Goal: Task Accomplishment & Management: Manage account settings

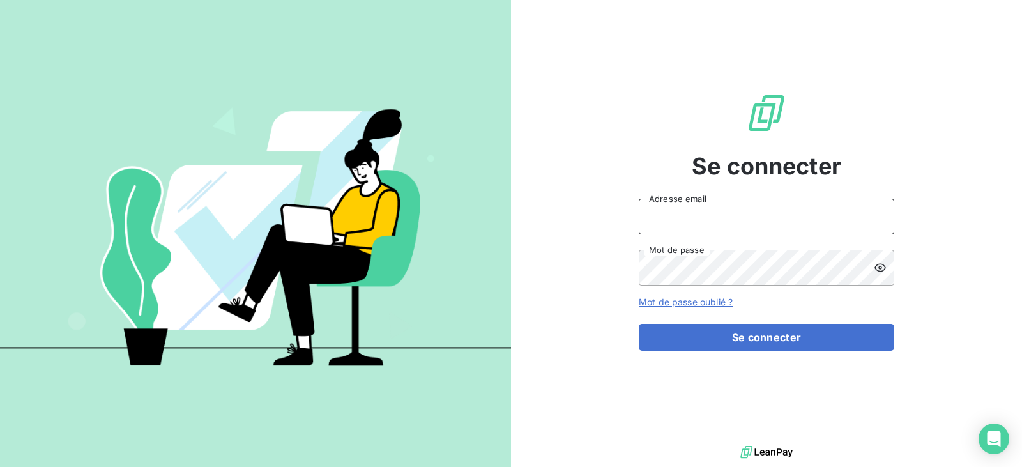
type input "rca.compta@gmail.com"
click at [774, 217] on input "rca.compta@gmail.com" at bounding box center [766, 217] width 255 height 36
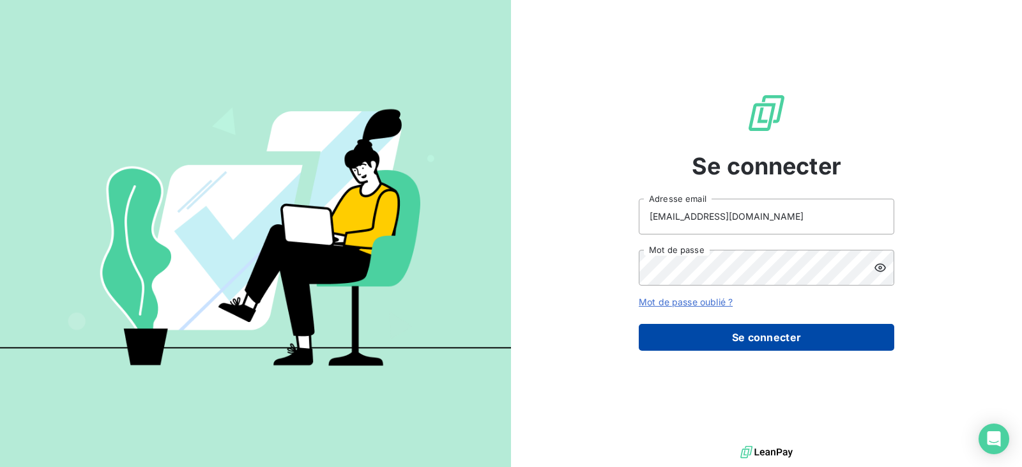
click at [766, 331] on button "Se connecter" at bounding box center [766, 337] width 255 height 27
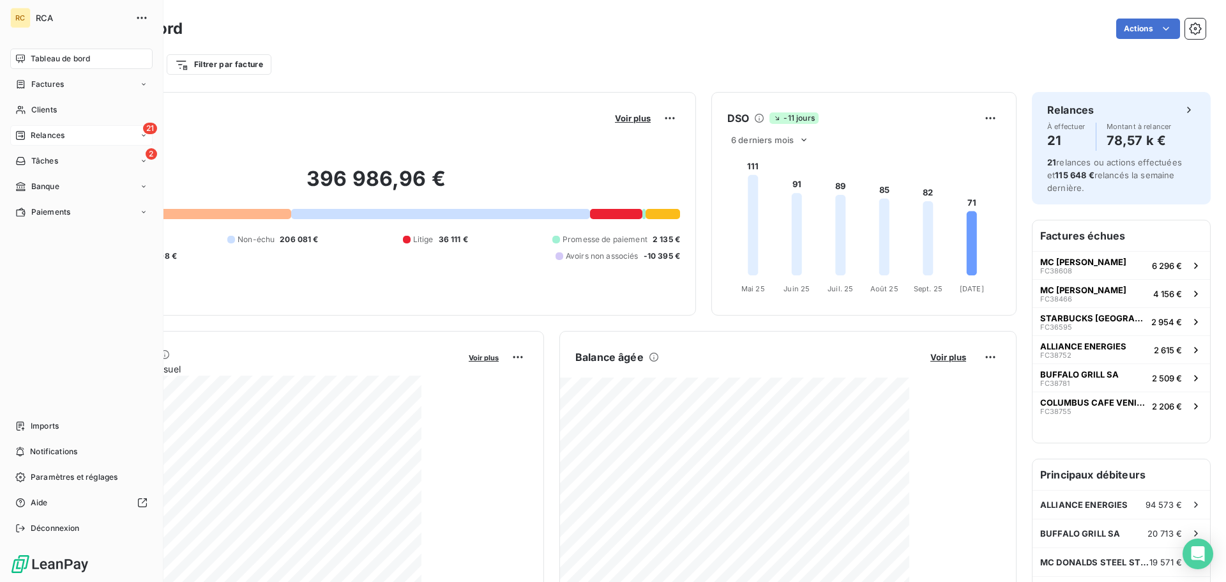
click at [65, 130] on div "21 Relances" at bounding box center [81, 135] width 142 height 20
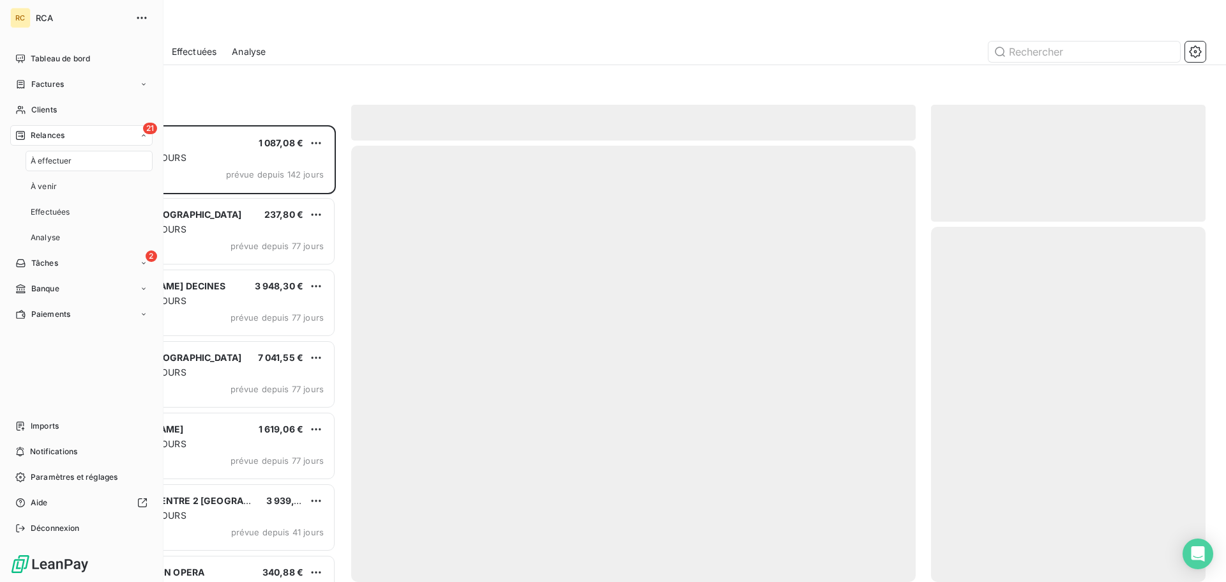
scroll to position [447, 265]
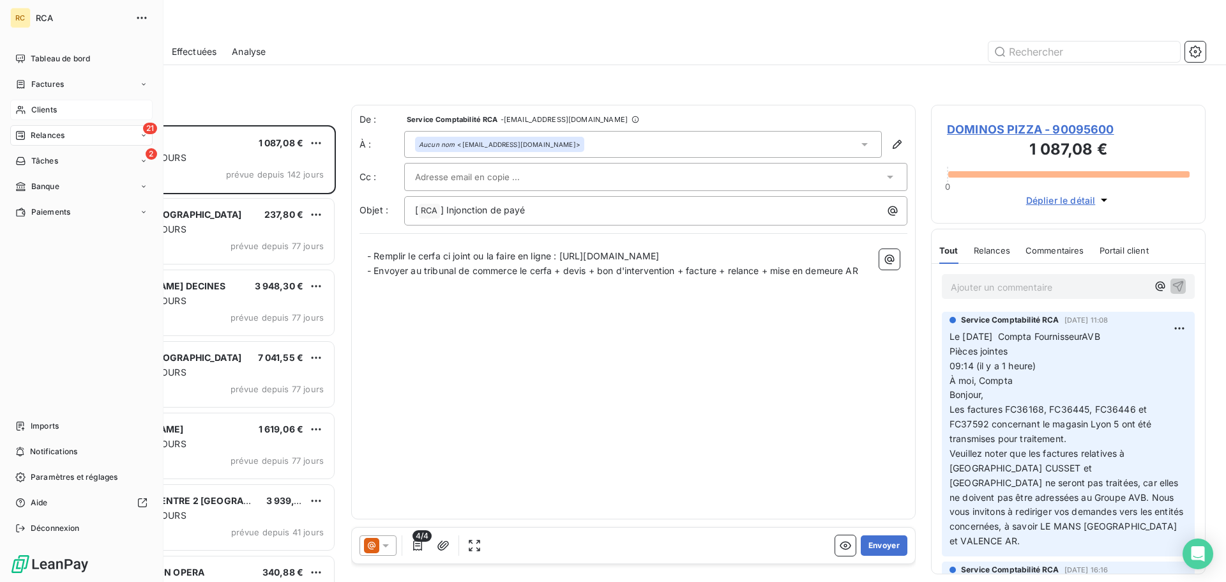
click at [61, 103] on div "Clients" at bounding box center [81, 110] width 142 height 20
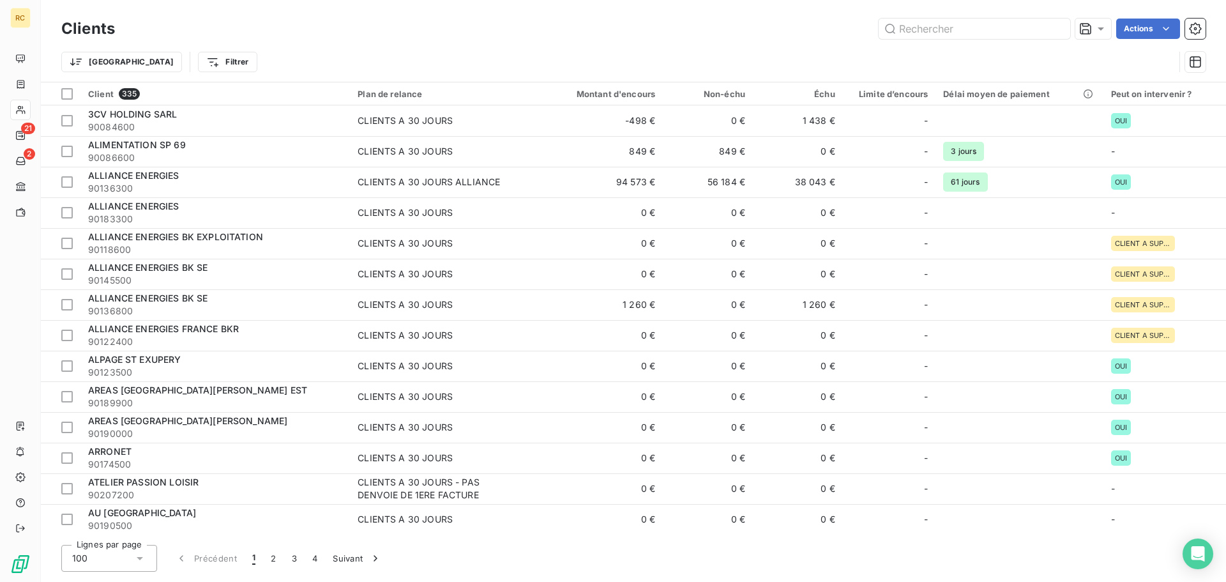
click at [974, 39] on div "Clients Actions" at bounding box center [633, 28] width 1145 height 27
click at [954, 29] on input "text" at bounding box center [975, 29] width 192 height 20
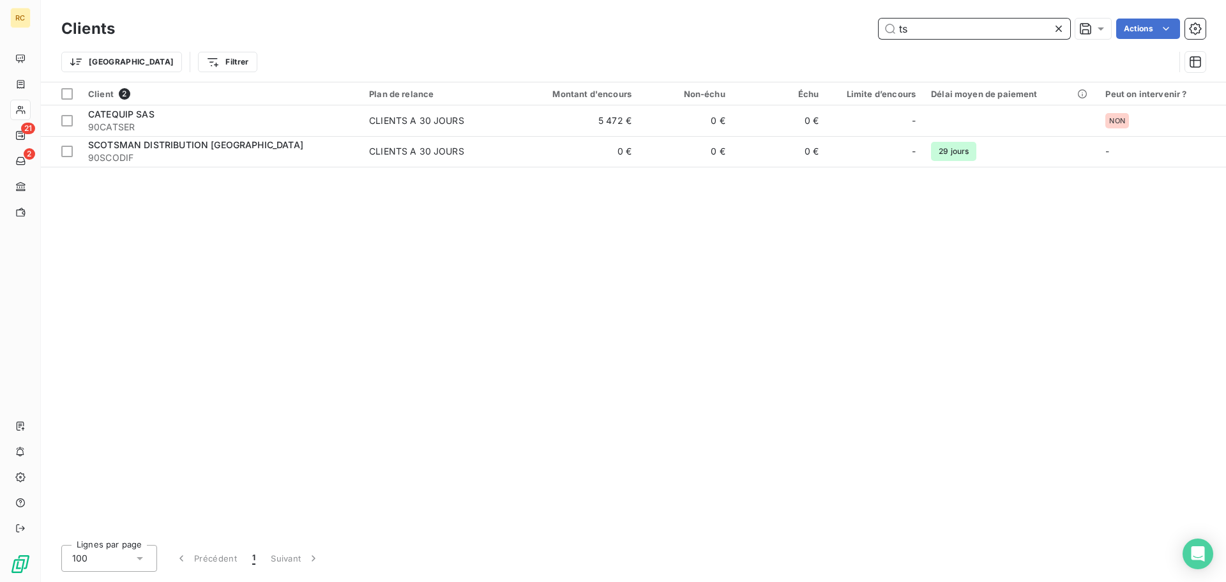
click at [939, 25] on input "ts" at bounding box center [975, 29] width 192 height 20
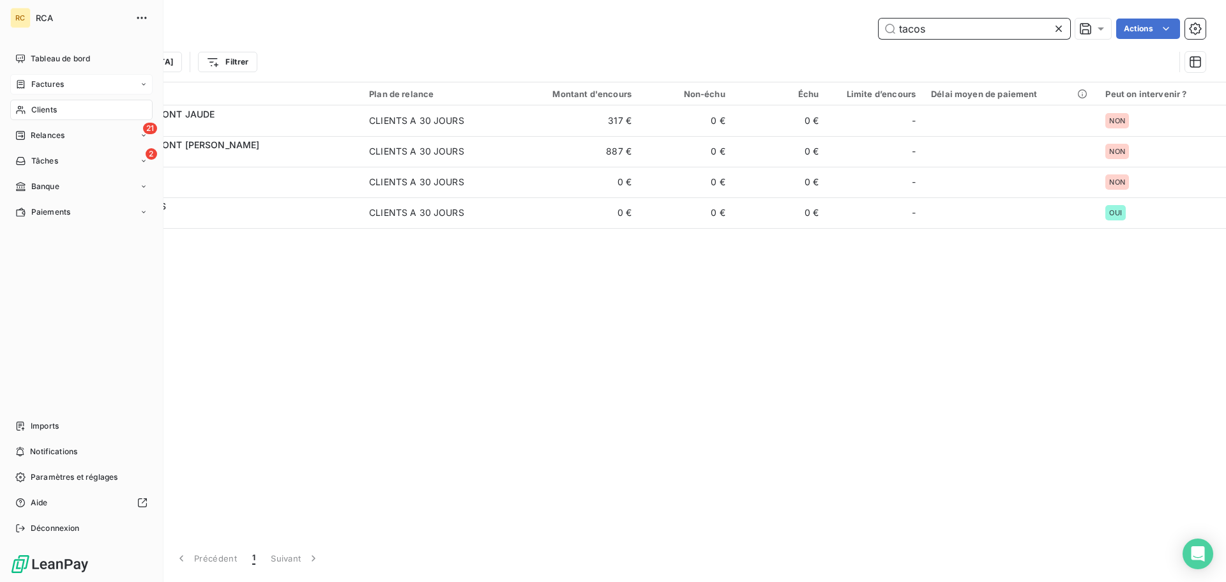
type input "tacos"
click at [65, 86] on div "Factures" at bounding box center [81, 84] width 142 height 20
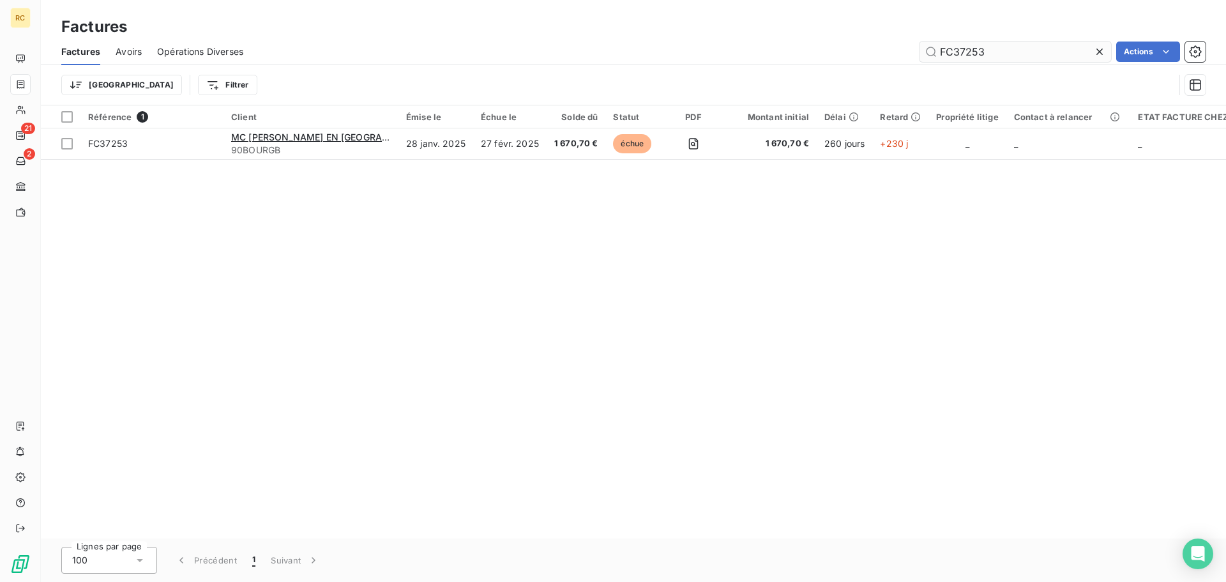
click at [994, 51] on input "FC37253" at bounding box center [1016, 52] width 192 height 20
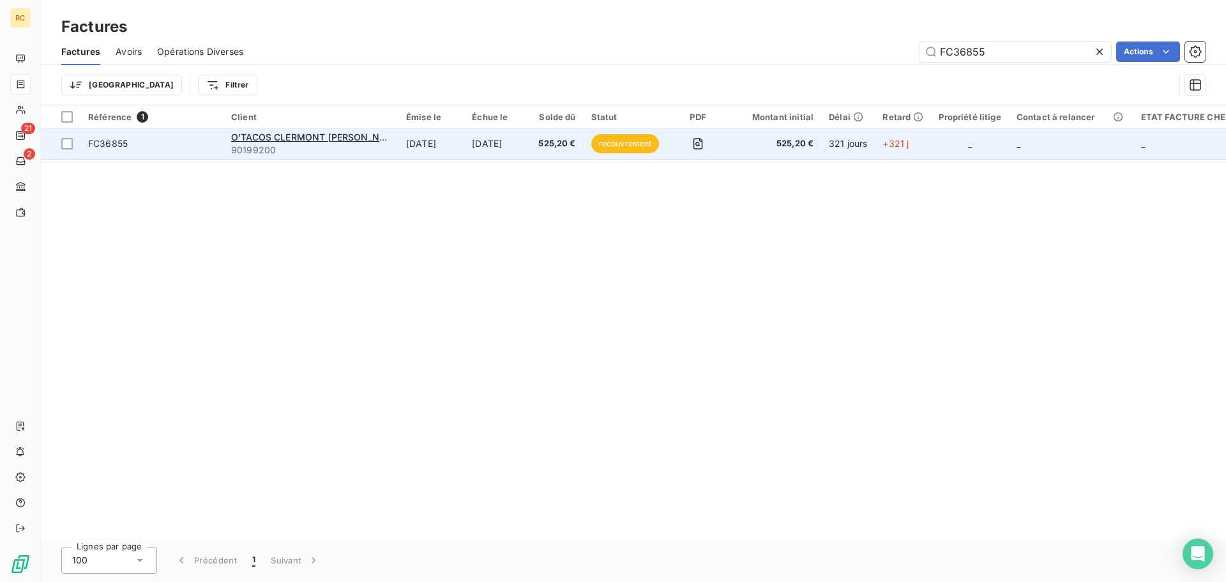
type input "FC36855"
click at [213, 141] on span "FC36855" at bounding box center [152, 143] width 128 height 13
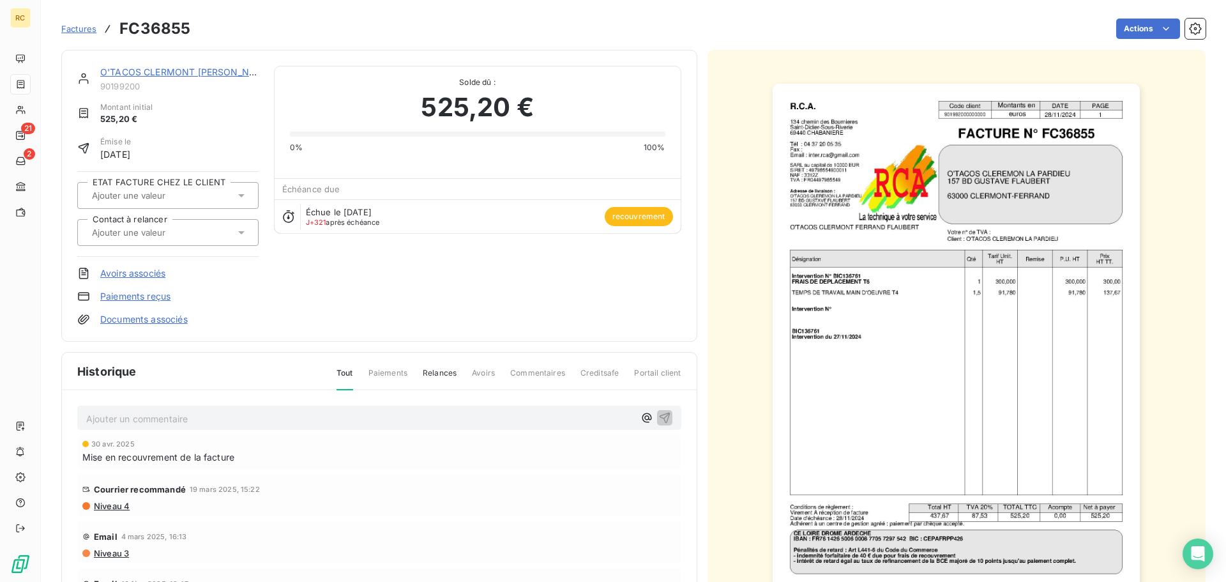
click at [209, 70] on link "O'TACOS CLERMONT [PERSON_NAME]" at bounding box center [186, 71] width 172 height 11
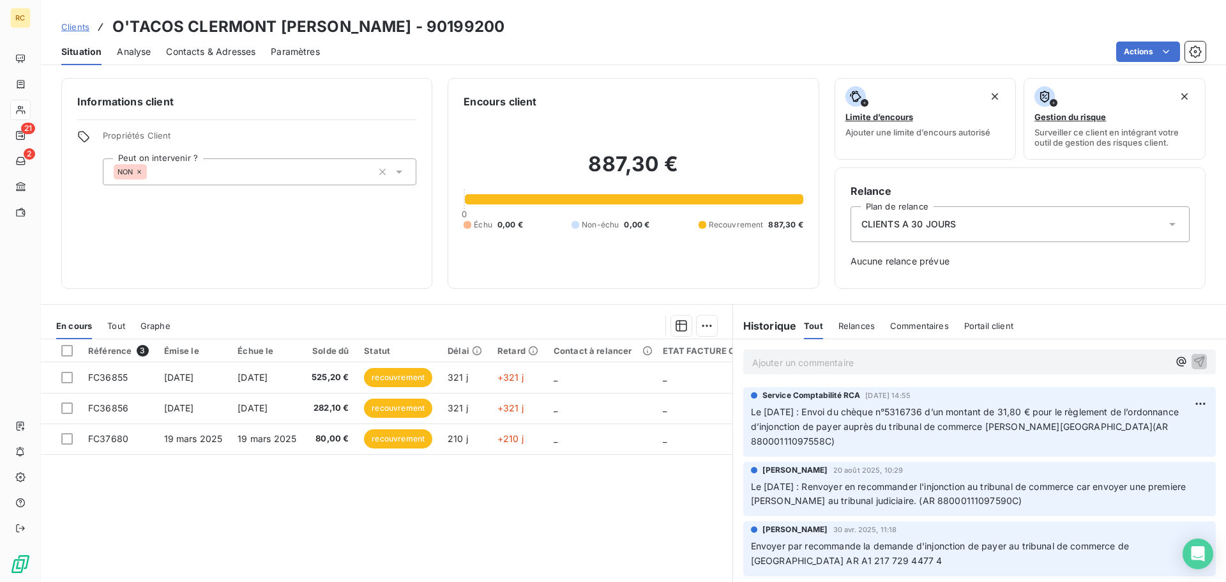
click at [660, 466] on div "Référence 3 Émise le Échue le Solde dû Statut Délai Retard Contact à relancer E…" at bounding box center [387, 462] width 692 height 246
click at [826, 362] on p "Ajouter un commentaire ﻿" at bounding box center [960, 362] width 416 height 16
drag, startPoint x: 1113, startPoint y: 363, endPoint x: 1098, endPoint y: 365, distance: 15.4
click at [1021, 365] on p "Le 15/10/2025 envoi du dossier à l'huissier par mail et par courrier recommandé…" at bounding box center [960, 361] width 416 height 15
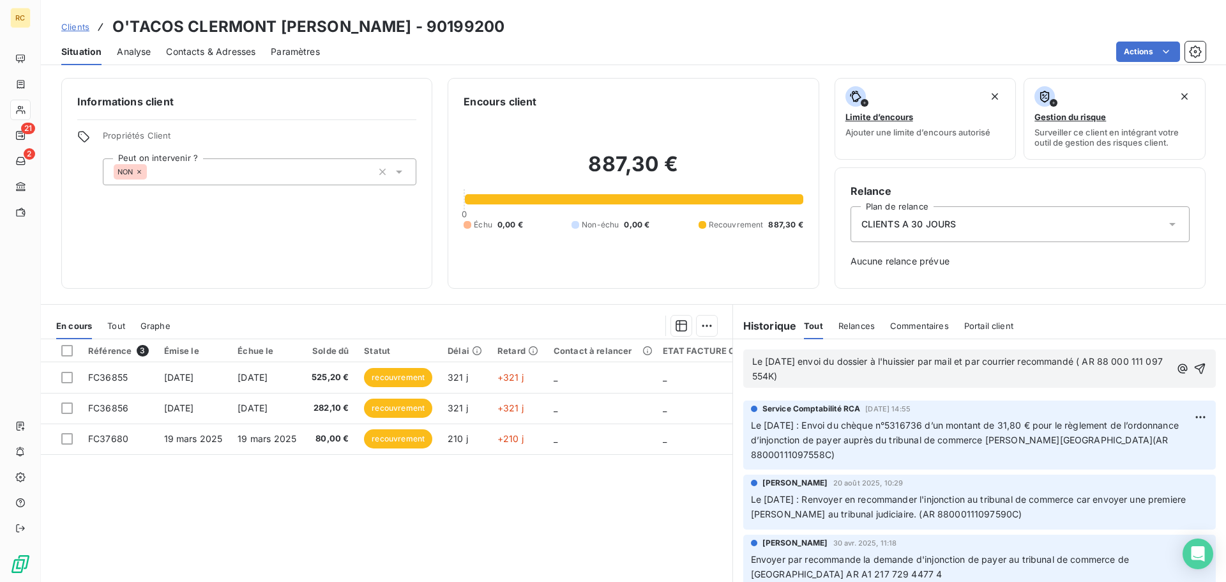
click at [1021, 361] on span "Le 15/10/2025 envoi du dossier à l'huissier par mail et par courrier recommandé…" at bounding box center [958, 369] width 413 height 26
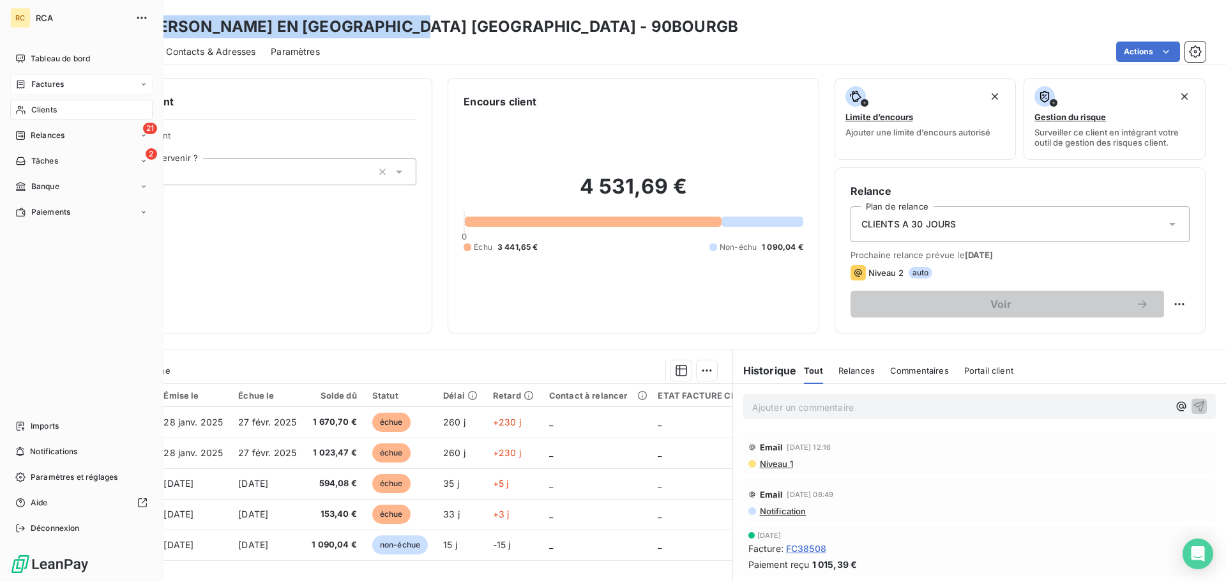
click at [66, 84] on div "Factures" at bounding box center [81, 84] width 142 height 20
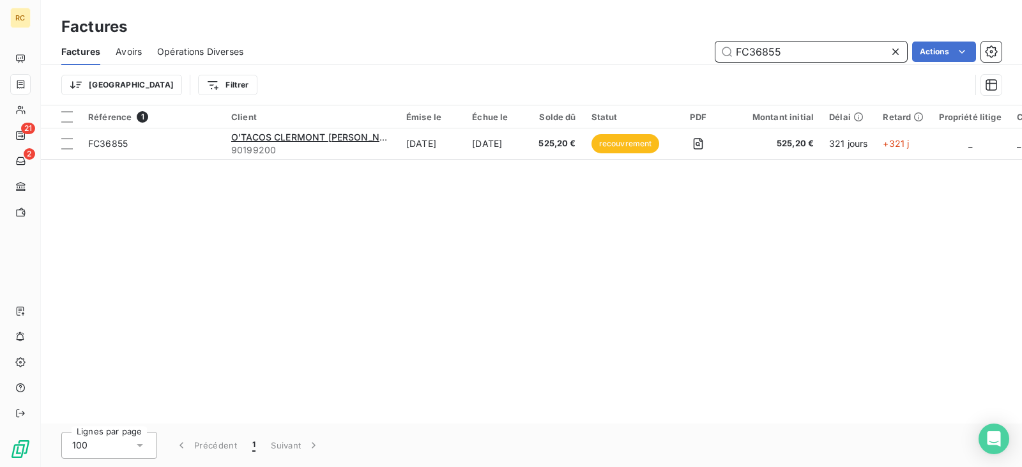
drag, startPoint x: 781, startPoint y: 51, endPoint x: 675, endPoint y: 47, distance: 106.1
click at [675, 47] on div "FC36855 Actions" at bounding box center [630, 52] width 743 height 20
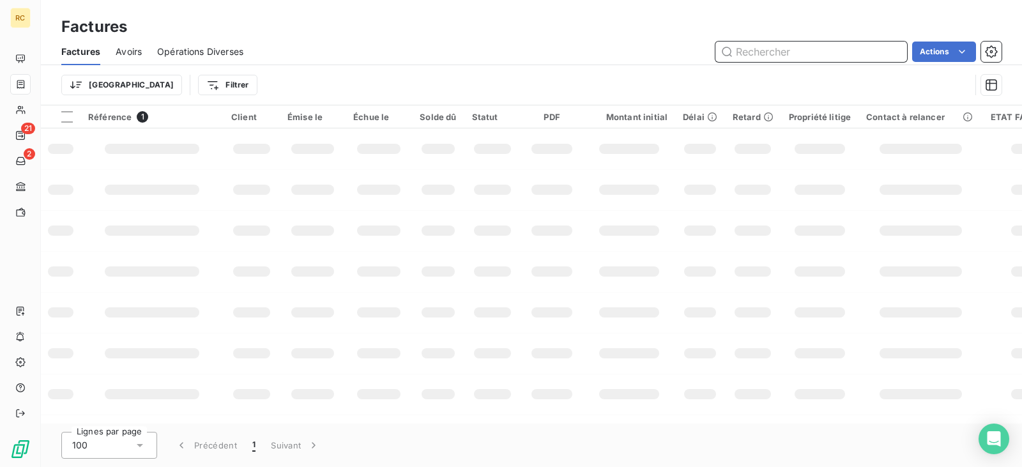
paste input "FC38722"
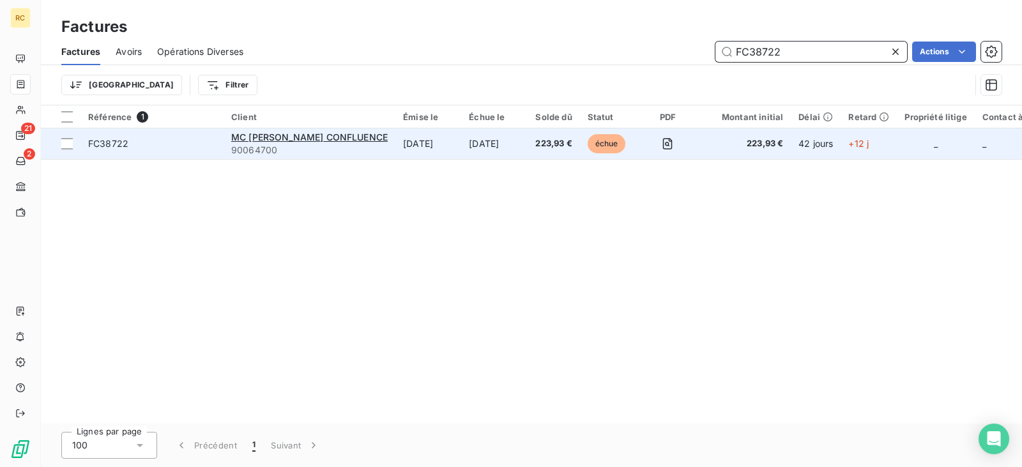
type input "FC38722"
click at [148, 145] on span "FC38722" at bounding box center [152, 143] width 128 height 13
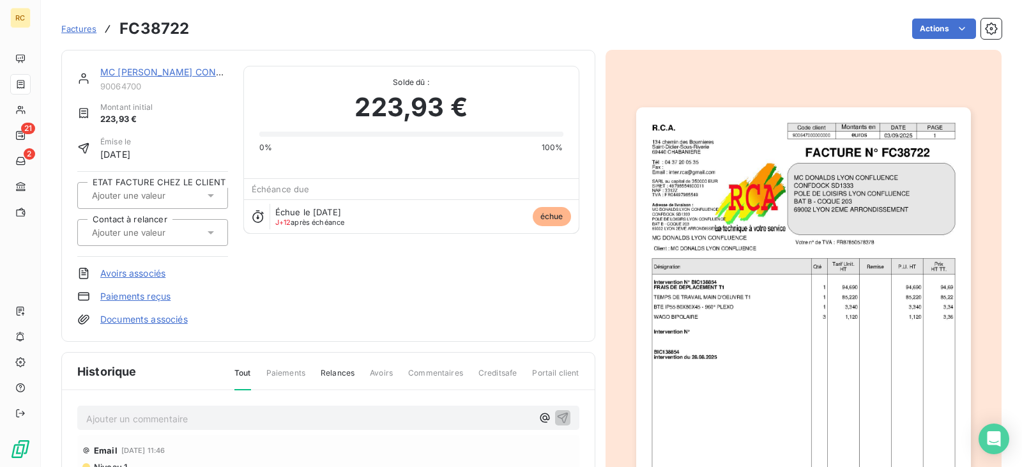
click at [148, 75] on link "MC [PERSON_NAME] CONFLUENCE" at bounding box center [178, 71] width 156 height 11
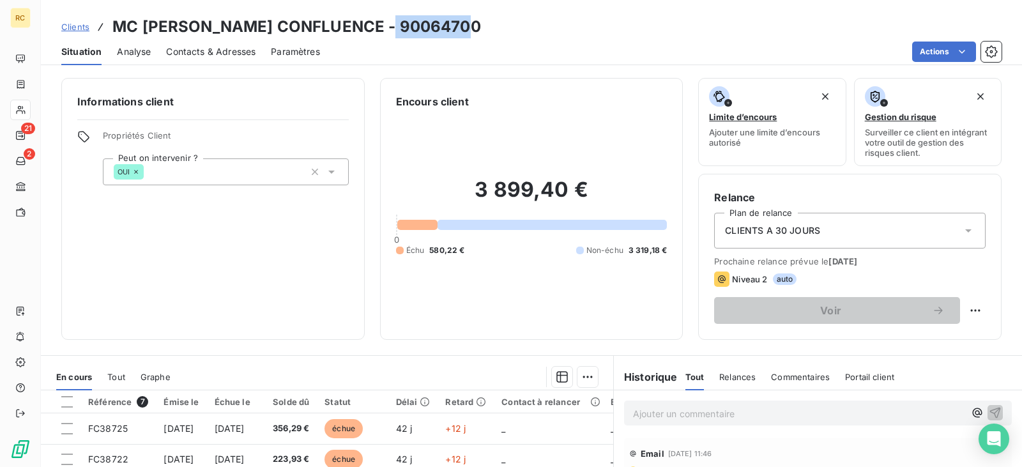
drag, startPoint x: 476, startPoint y: 24, endPoint x: 392, endPoint y: 22, distance: 84.3
click at [392, 22] on div "Clients MC [PERSON_NAME] CONFLUENCE - 90064700" at bounding box center [531, 26] width 981 height 23
copy h3 "90064700"
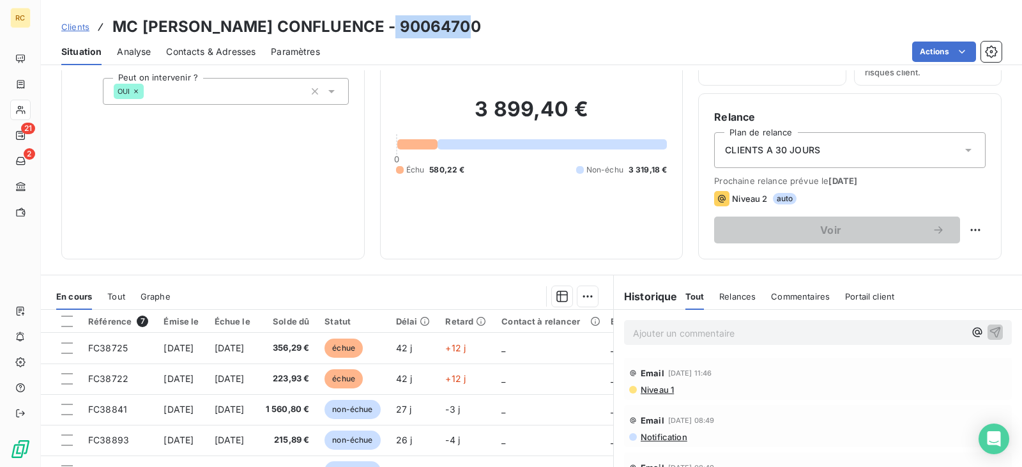
scroll to position [80, 0]
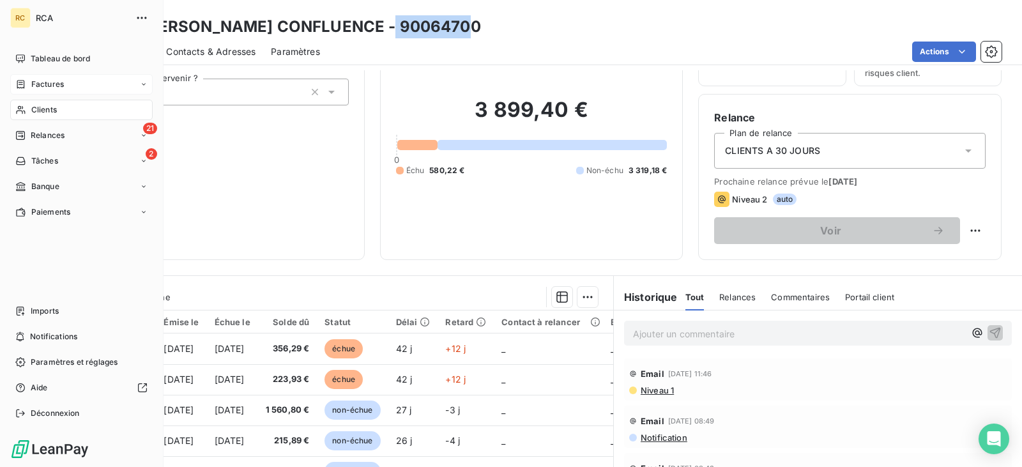
click at [33, 82] on span "Factures" at bounding box center [47, 84] width 33 height 11
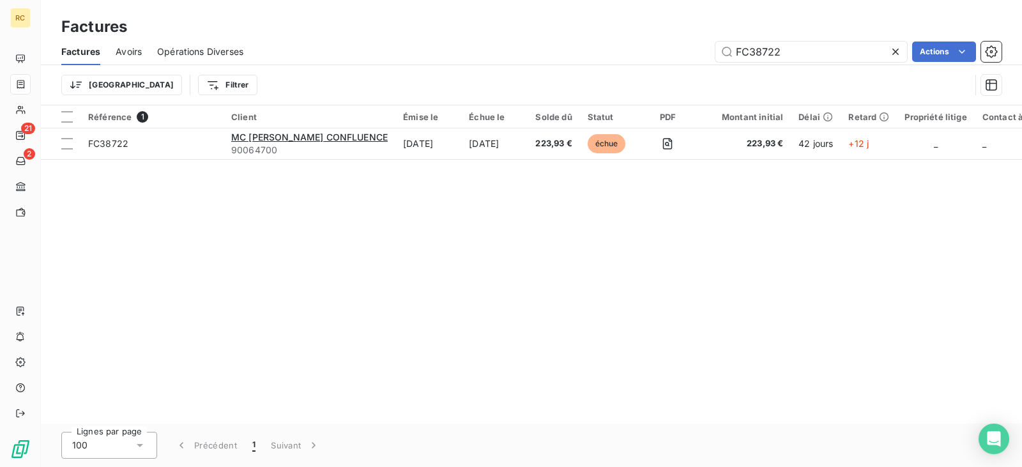
drag, startPoint x: 795, startPoint y: 56, endPoint x: 712, endPoint y: 52, distance: 83.1
click at [712, 52] on div "FC38722 Actions" at bounding box center [630, 52] width 743 height 20
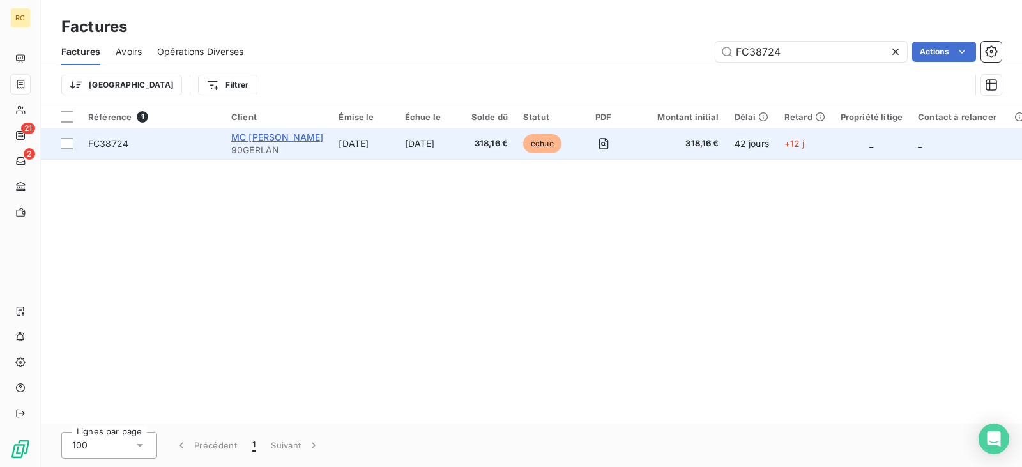
type input "FC38724"
click at [323, 137] on span "MC [PERSON_NAME]" at bounding box center [277, 137] width 92 height 11
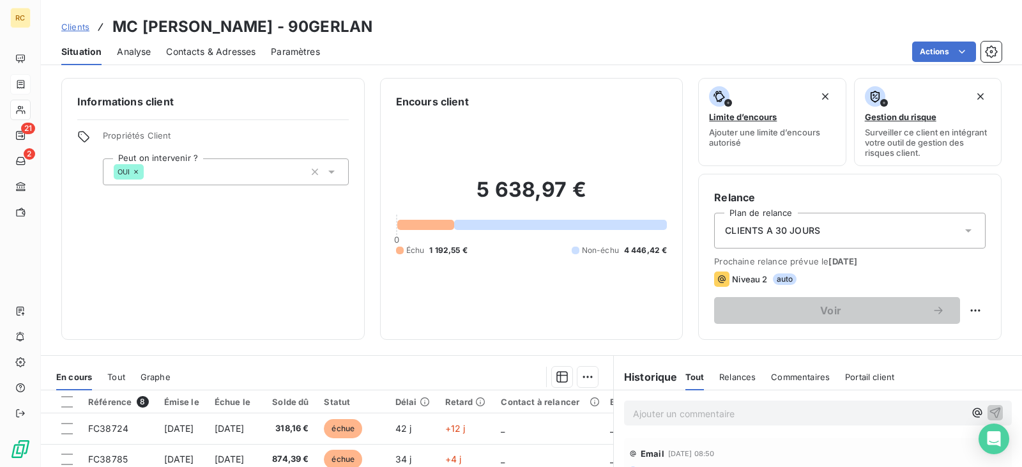
click at [75, 29] on span "Clients" at bounding box center [75, 27] width 28 height 10
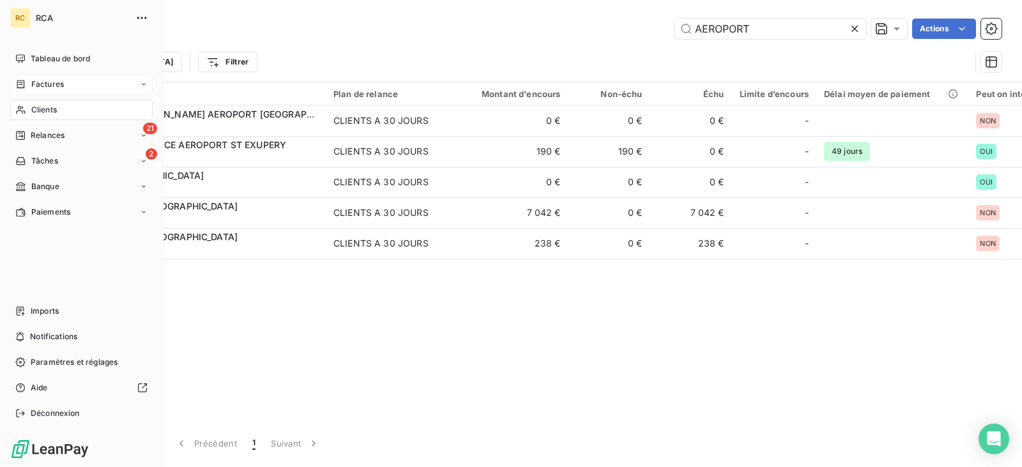
click at [34, 91] on div "Factures" at bounding box center [81, 84] width 142 height 20
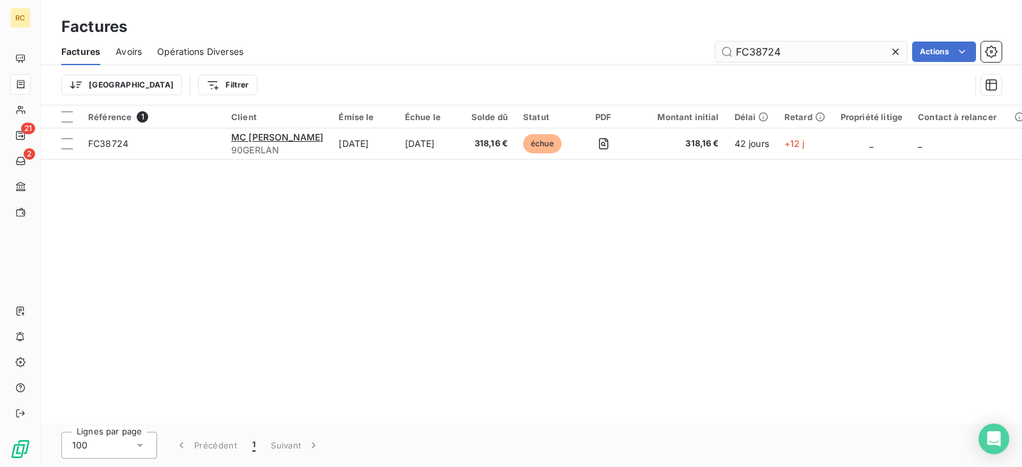
click at [786, 54] on input "FC38724" at bounding box center [811, 52] width 192 height 20
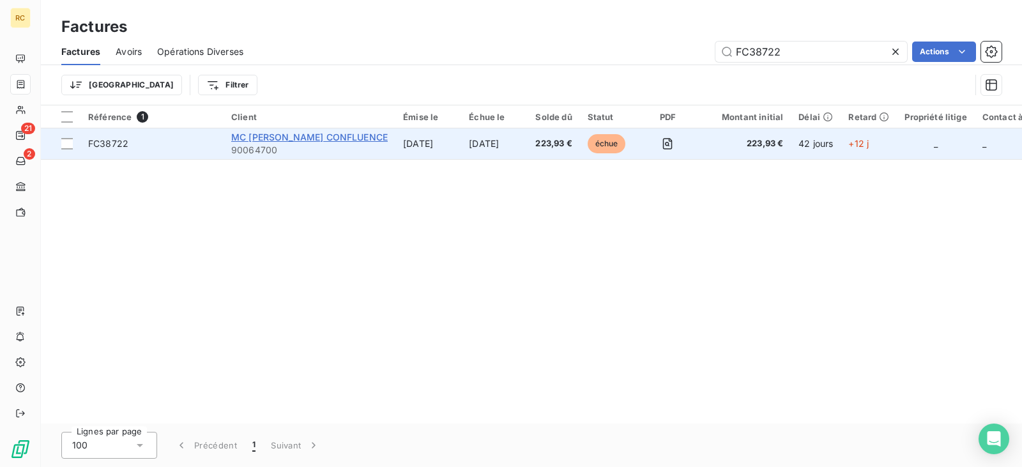
type input "FC38722"
click at [275, 136] on span "MC [PERSON_NAME] CONFLUENCE" at bounding box center [309, 137] width 156 height 11
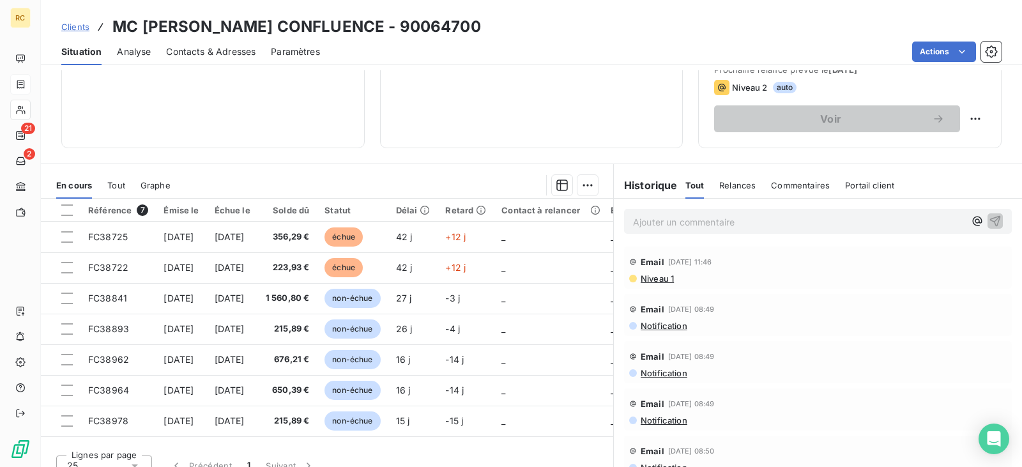
scroll to position [208, 0]
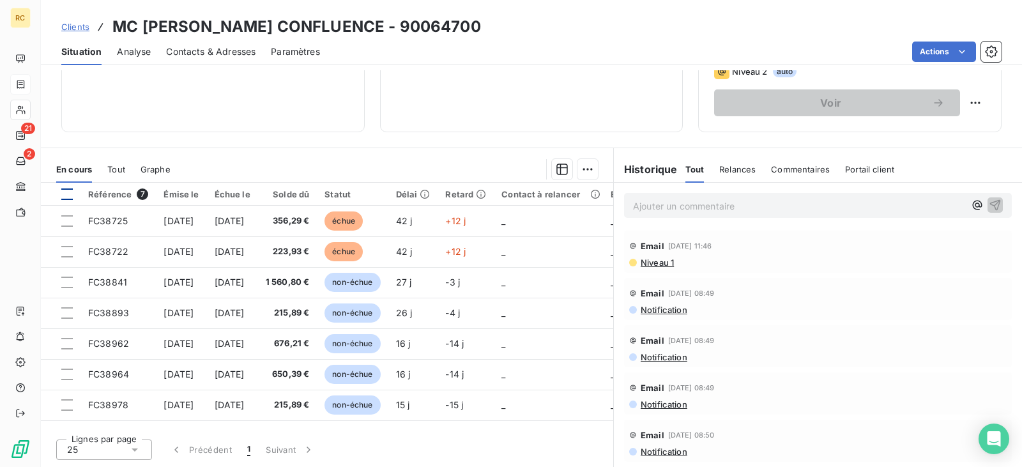
click at [70, 190] on div at bounding box center [66, 193] width 11 height 11
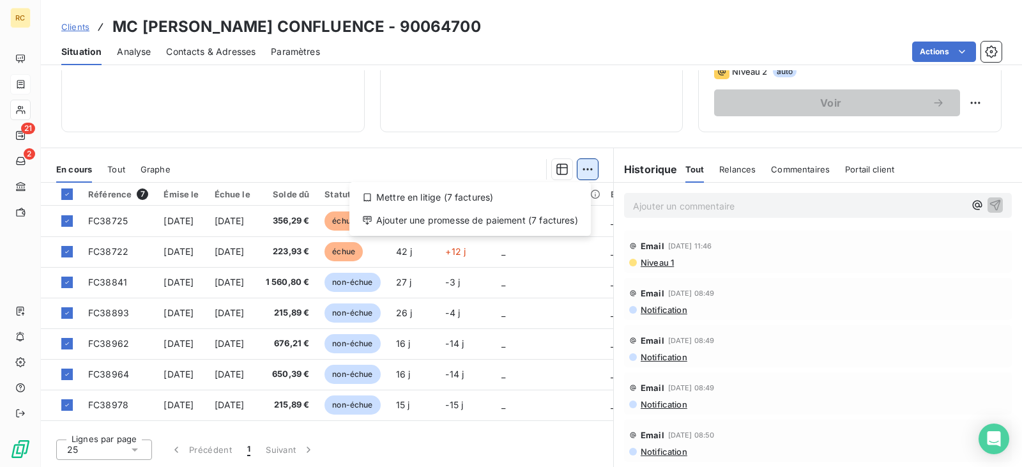
click at [579, 169] on html "RC 21 2 Clients MC [PERSON_NAME] CONFLUENCE - 90064700 Situation Analyse Contac…" at bounding box center [511, 233] width 1022 height 467
click at [524, 210] on div "Ajouter une promesse de paiement (7 factures)" at bounding box center [469, 220] width 231 height 20
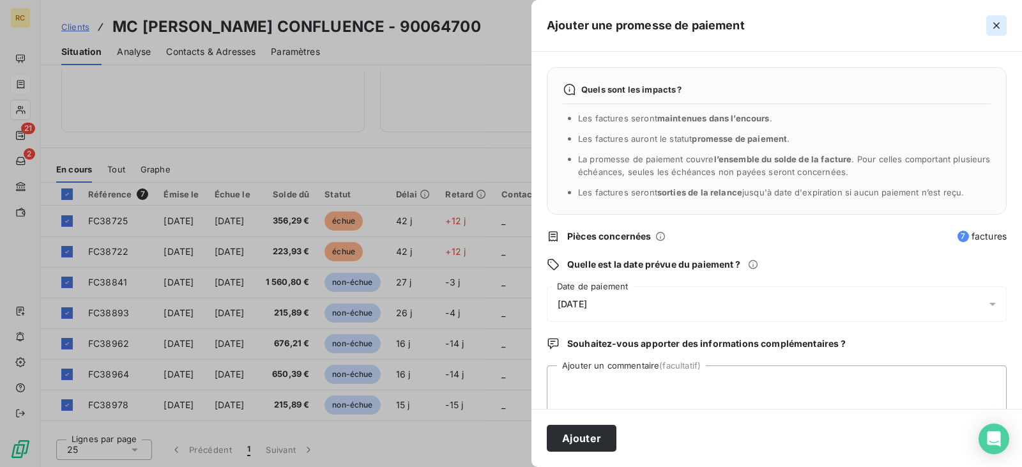
click at [1000, 24] on icon "button" at bounding box center [996, 25] width 13 height 13
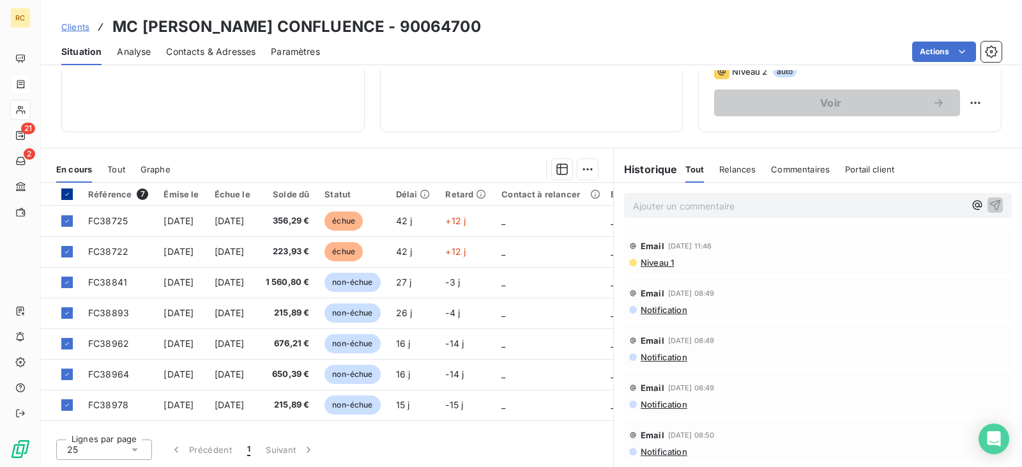
click at [72, 191] on div at bounding box center [66, 193] width 11 height 11
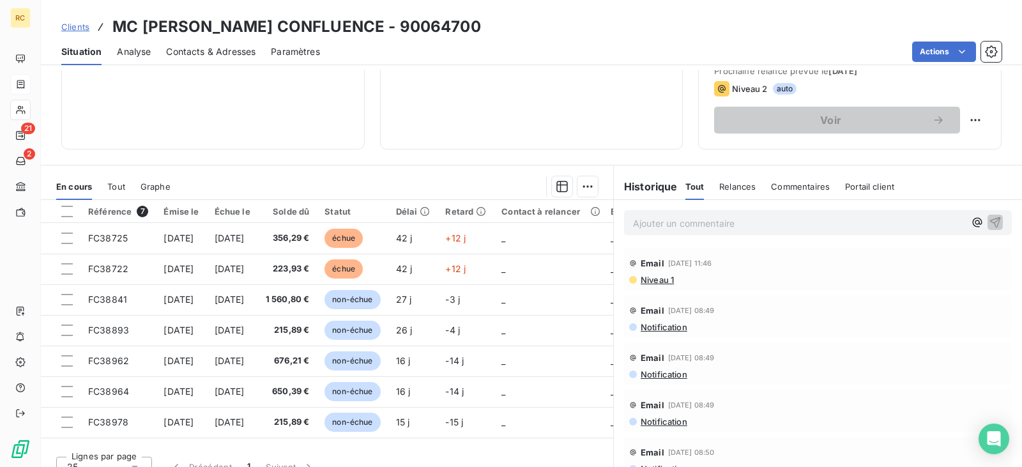
scroll to position [192, 0]
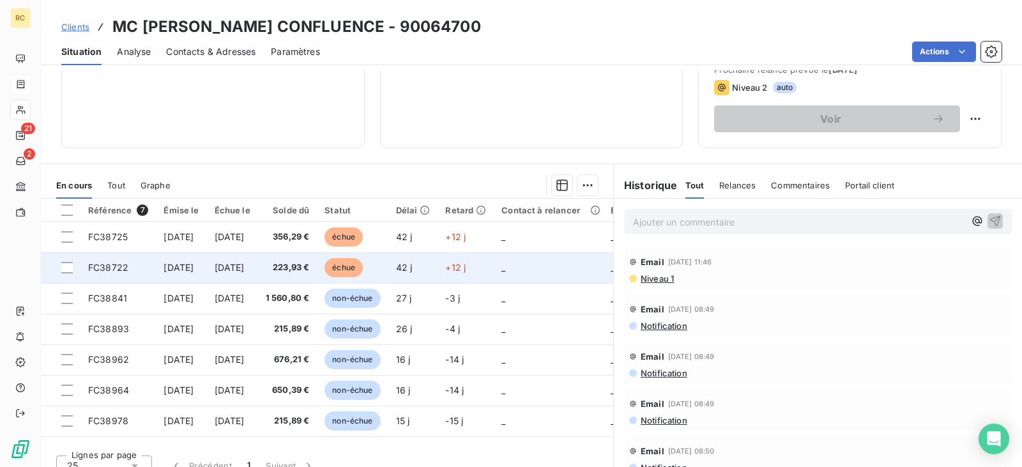
click at [317, 271] on td "223,93 €" at bounding box center [287, 267] width 59 height 31
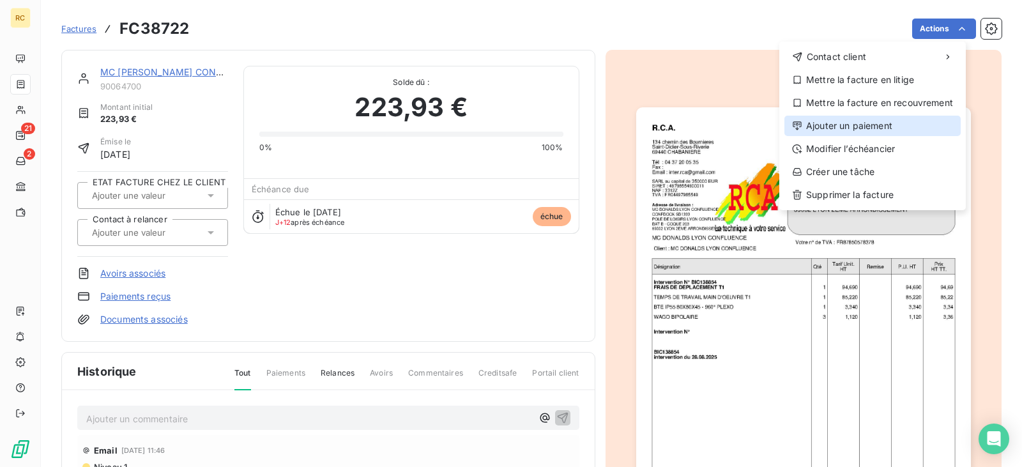
click at [894, 126] on div "Ajouter un paiement" at bounding box center [872, 126] width 176 height 20
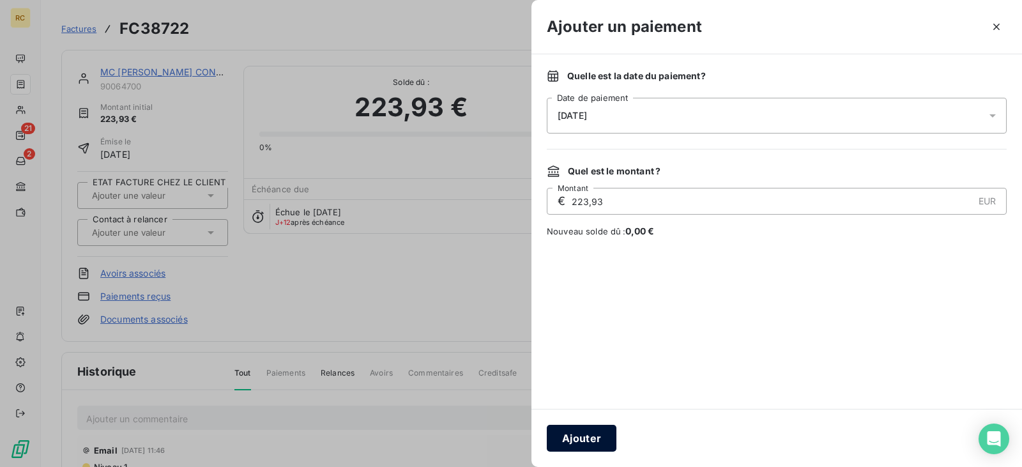
click at [583, 439] on button "Ajouter" at bounding box center [582, 438] width 70 height 27
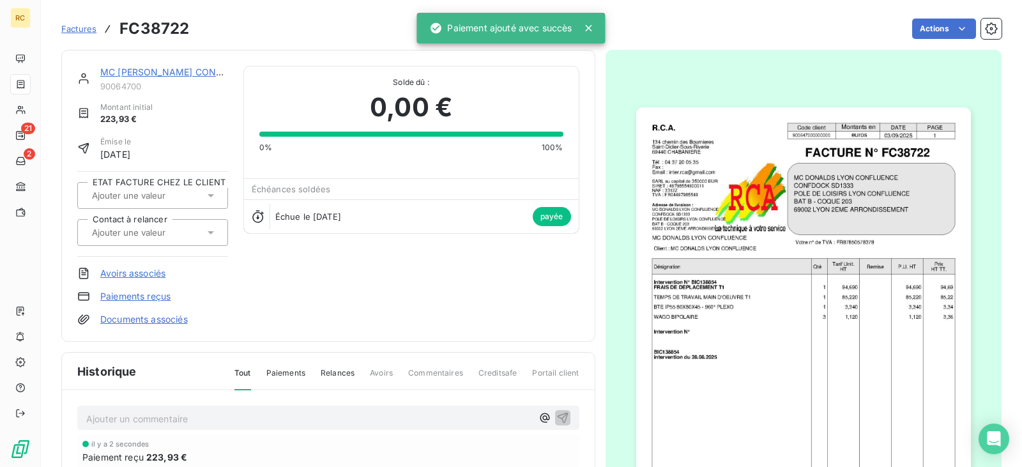
click at [195, 73] on link "MC [PERSON_NAME] CONFLUENCE" at bounding box center [178, 71] width 156 height 11
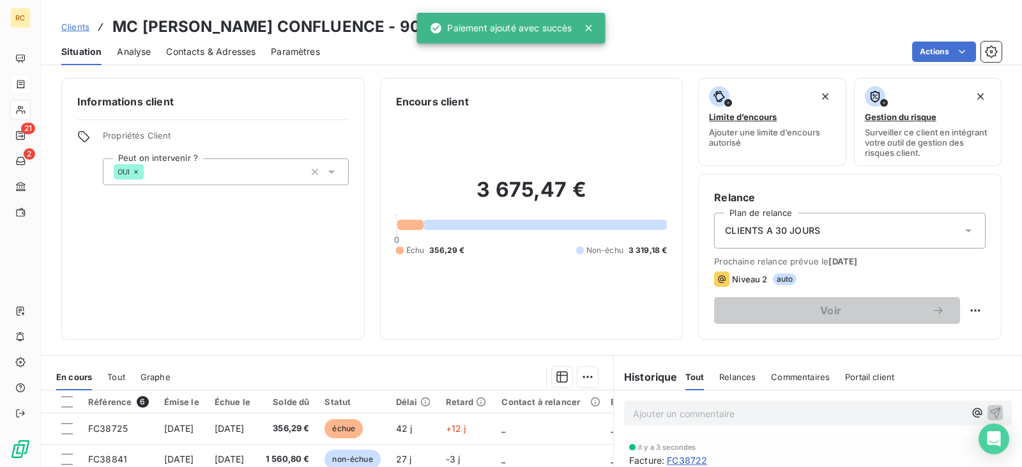
scroll to position [128, 0]
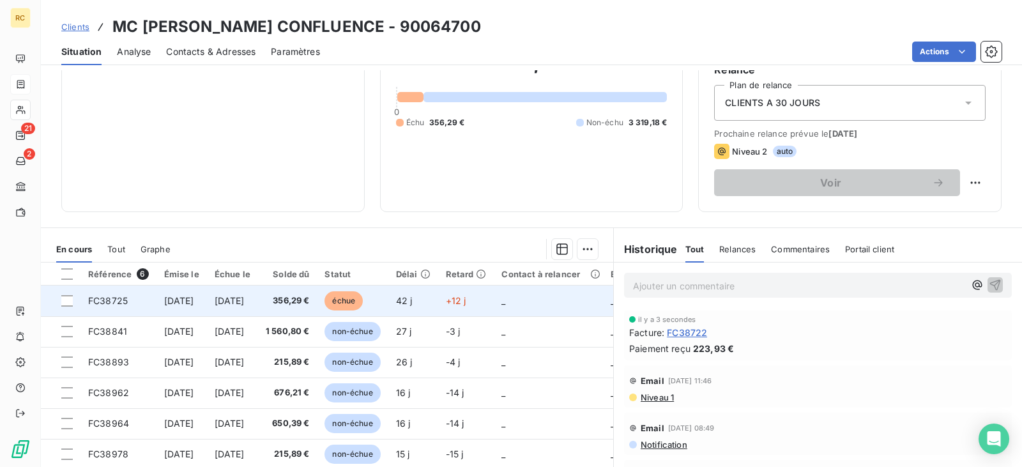
click at [310, 297] on span "356,29 €" at bounding box center [288, 300] width 44 height 13
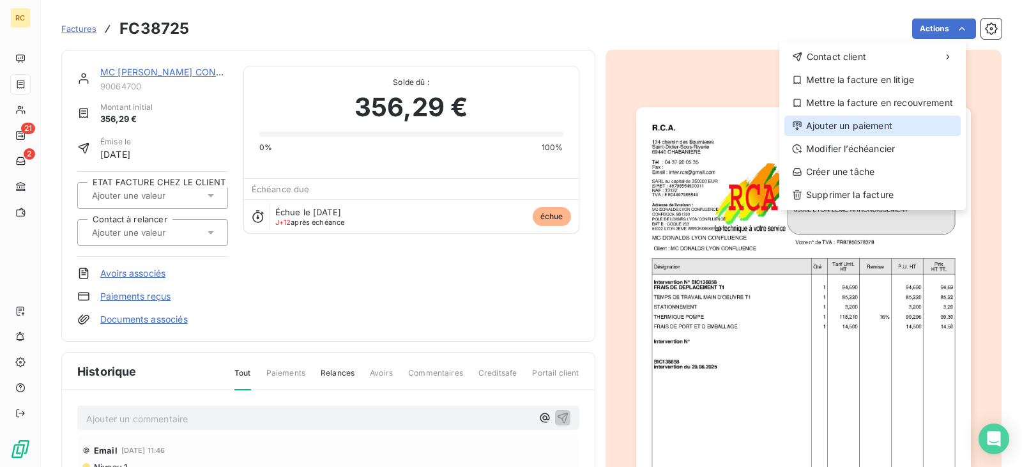
click at [855, 132] on div "Ajouter un paiement" at bounding box center [872, 126] width 176 height 20
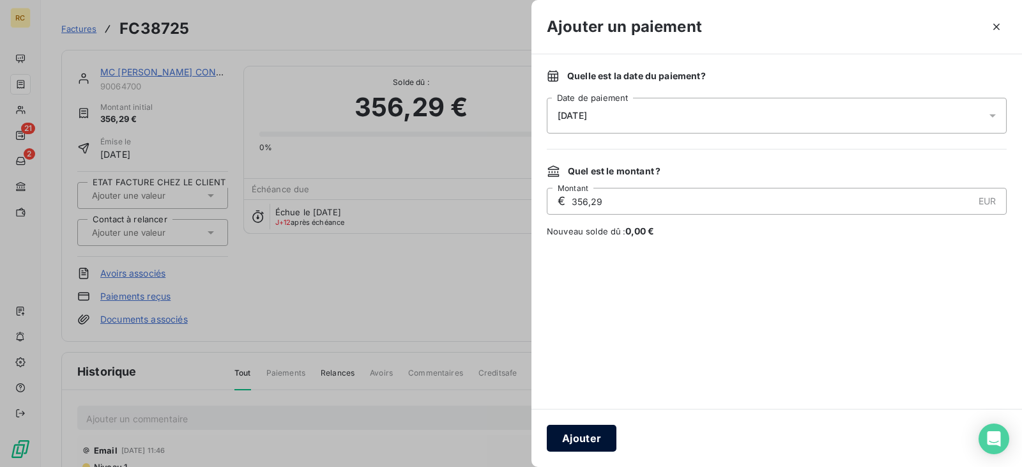
click at [587, 439] on button "Ajouter" at bounding box center [582, 438] width 70 height 27
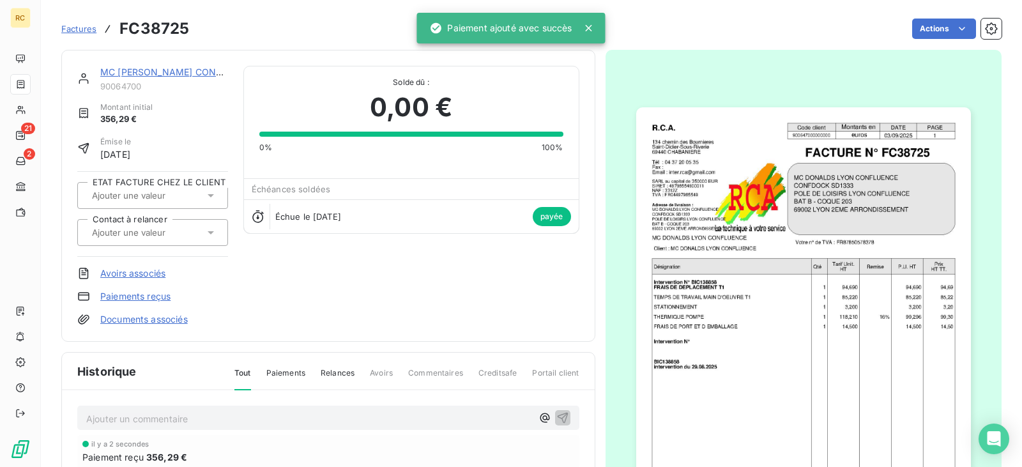
click at [154, 70] on link "MC [PERSON_NAME] CONFLUENCE" at bounding box center [178, 71] width 156 height 11
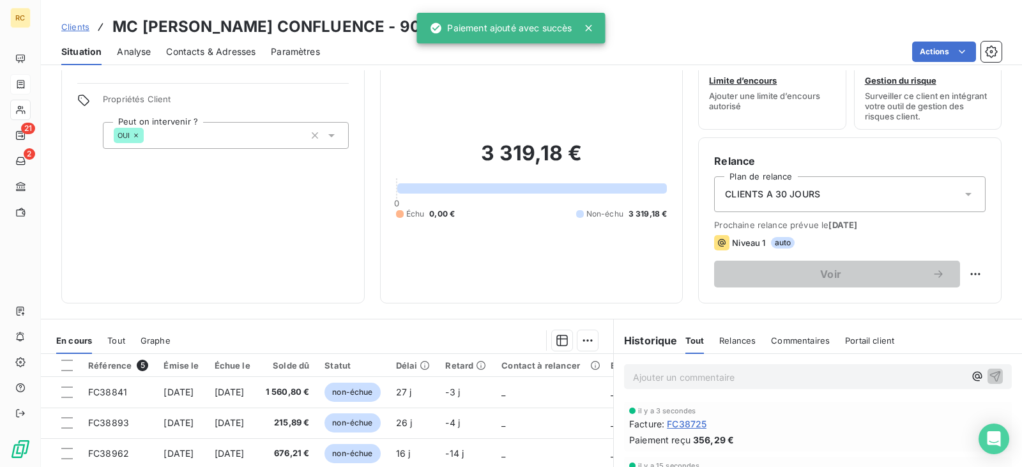
scroll to position [128, 0]
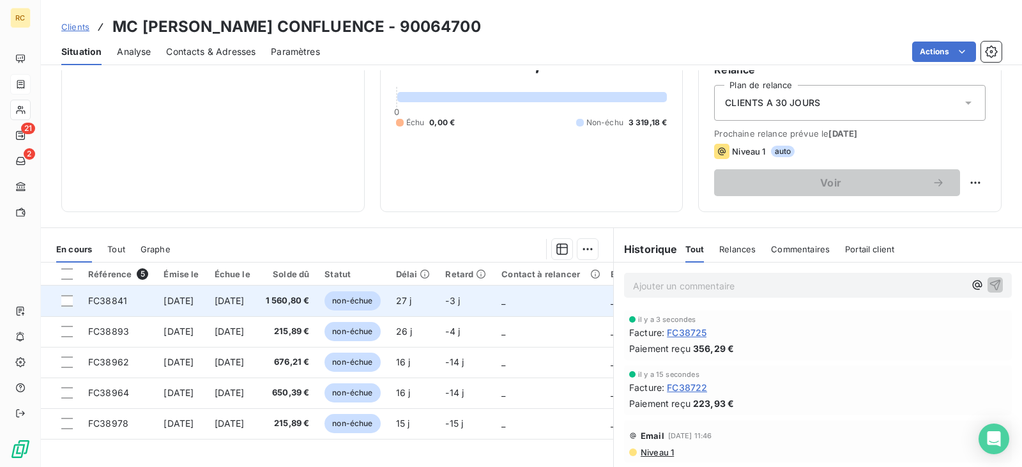
click at [310, 300] on span "1 560,80 €" at bounding box center [288, 300] width 44 height 13
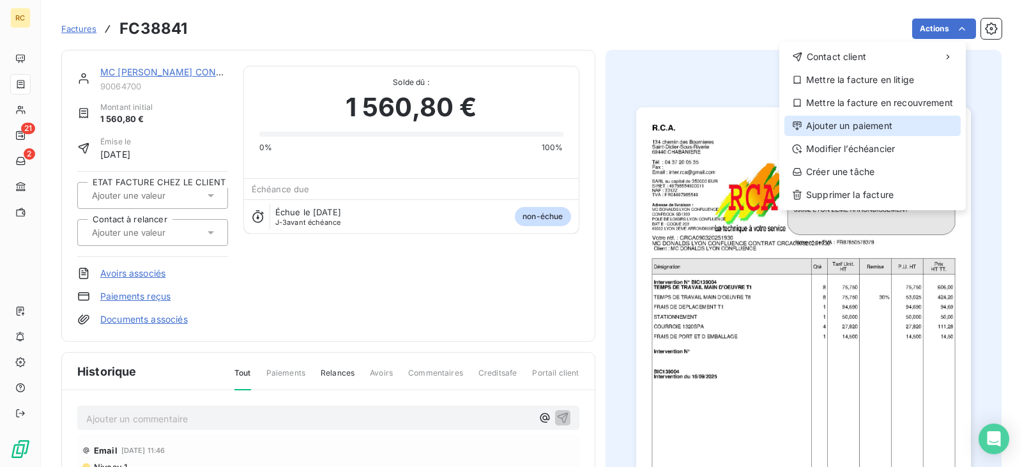
click at [895, 133] on div "Ajouter un paiement" at bounding box center [872, 126] width 176 height 20
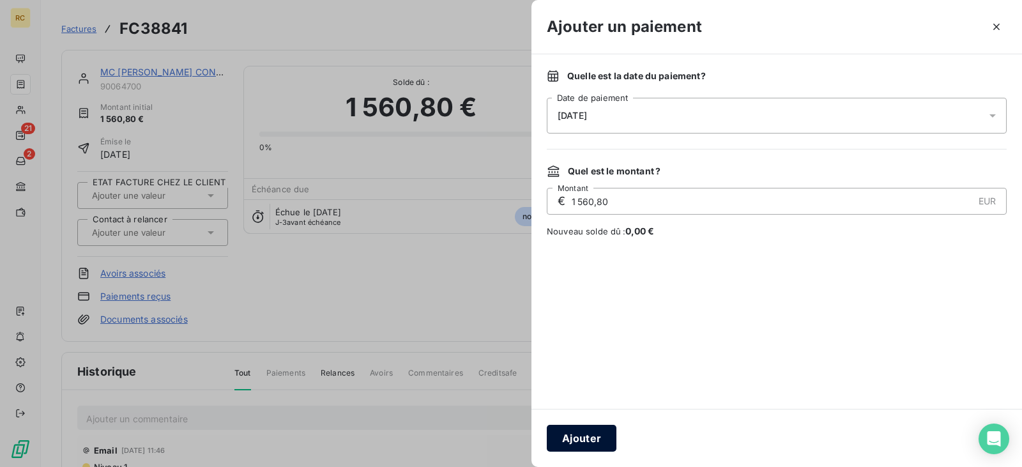
click at [598, 434] on button "Ajouter" at bounding box center [582, 438] width 70 height 27
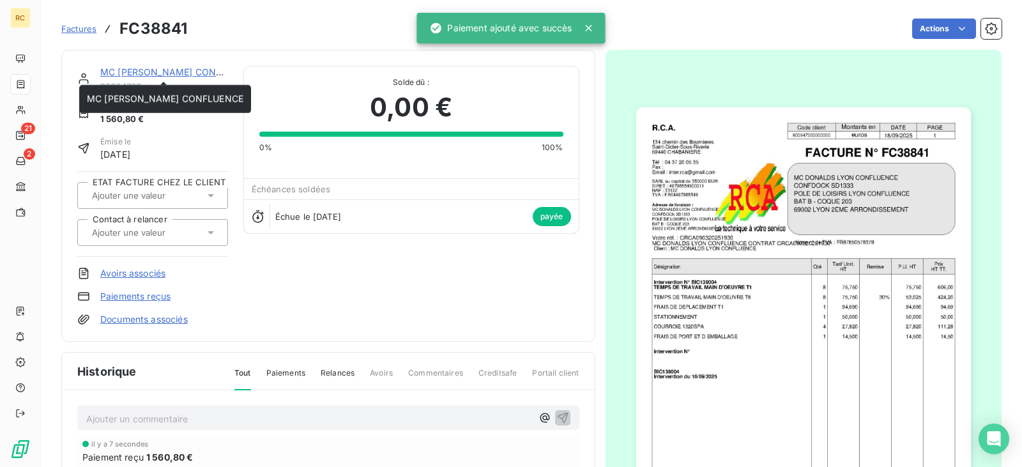
click at [165, 70] on link "MC [PERSON_NAME] CONFLUENCE" at bounding box center [178, 71] width 156 height 11
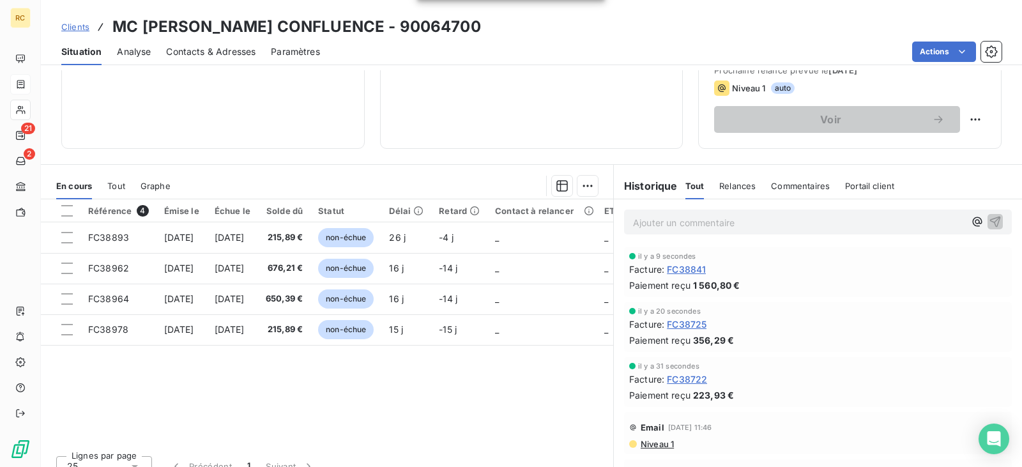
scroll to position [192, 0]
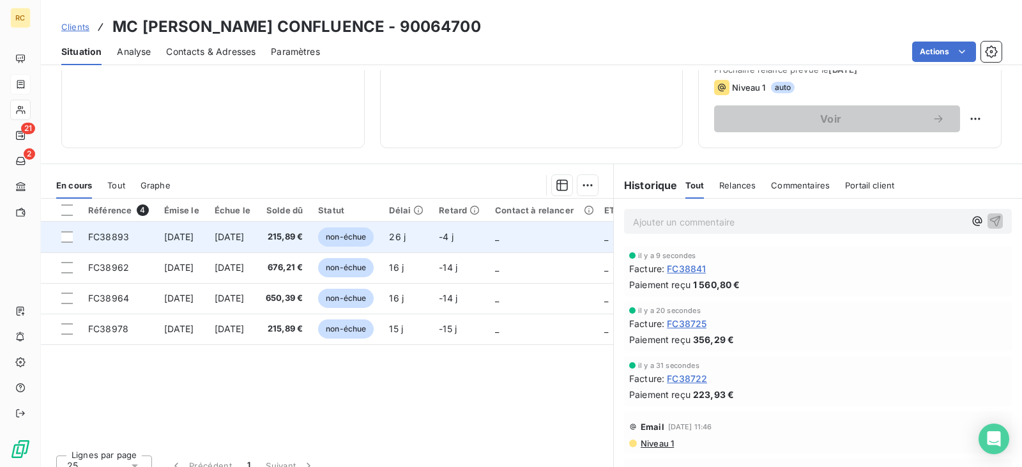
click at [303, 243] on span "215,89 €" at bounding box center [284, 237] width 37 height 13
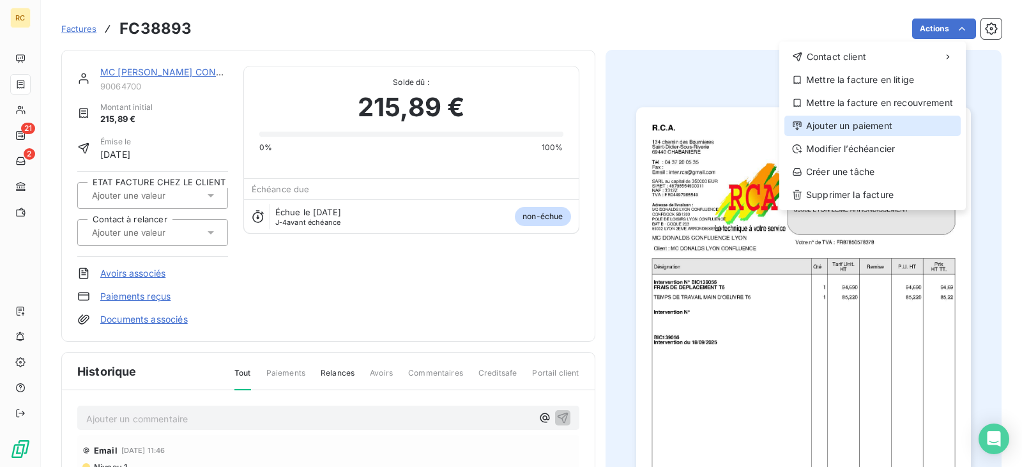
click at [861, 119] on div "Ajouter un paiement" at bounding box center [872, 126] width 176 height 20
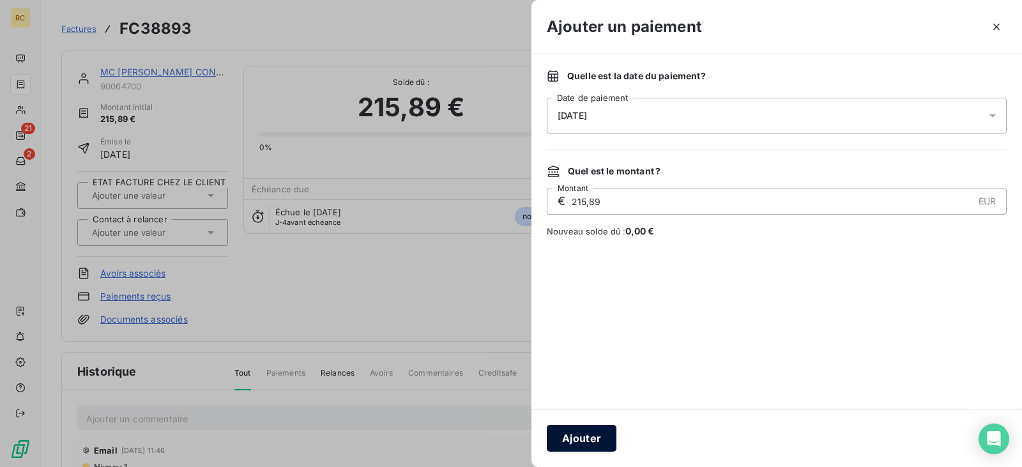
click at [591, 438] on button "Ajouter" at bounding box center [582, 438] width 70 height 27
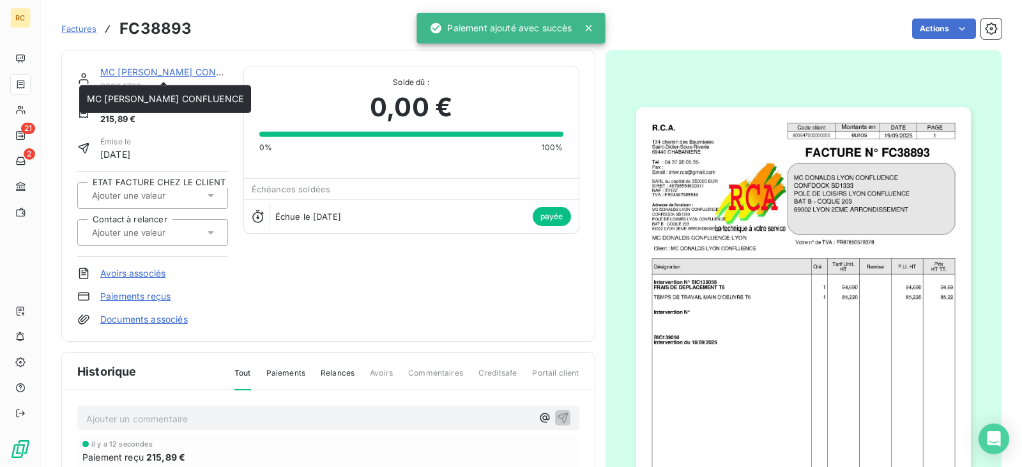
click at [152, 72] on link "MC [PERSON_NAME] CONFLUENCE" at bounding box center [178, 71] width 156 height 11
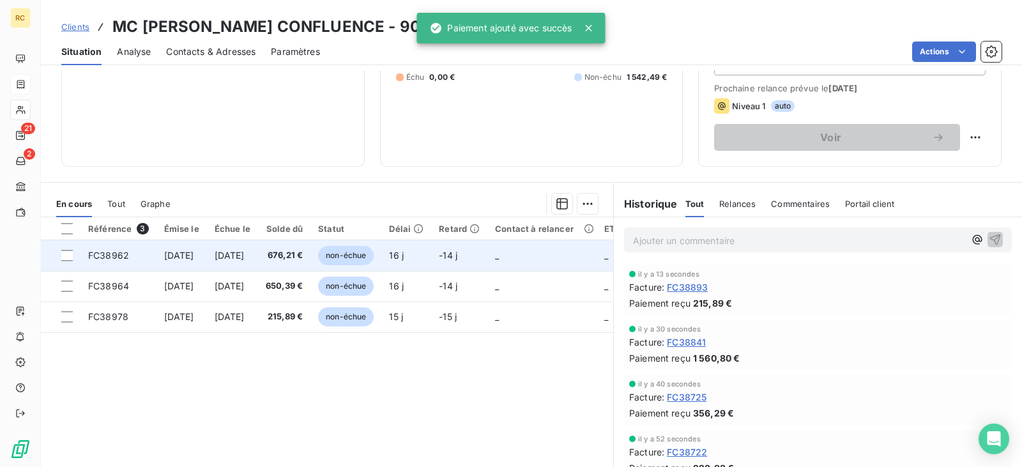
scroll to position [208, 0]
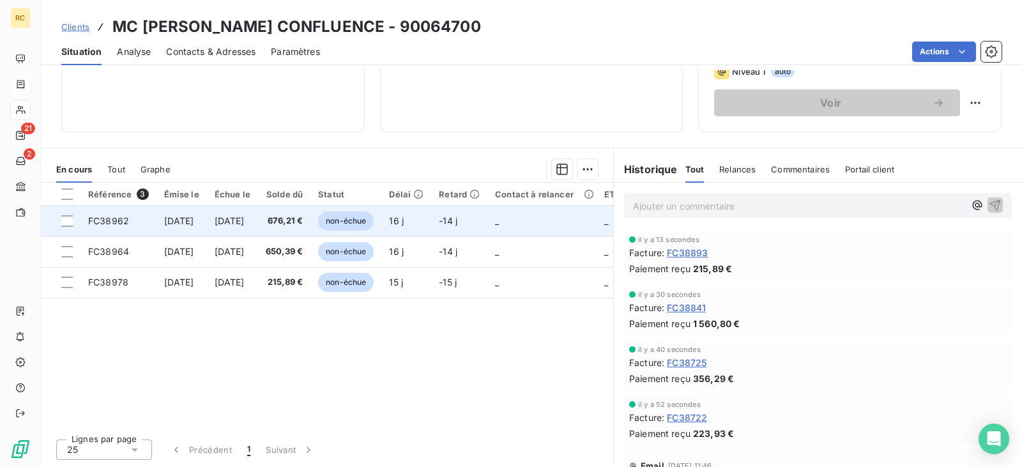
click at [303, 217] on span "676,21 €" at bounding box center [284, 221] width 37 height 13
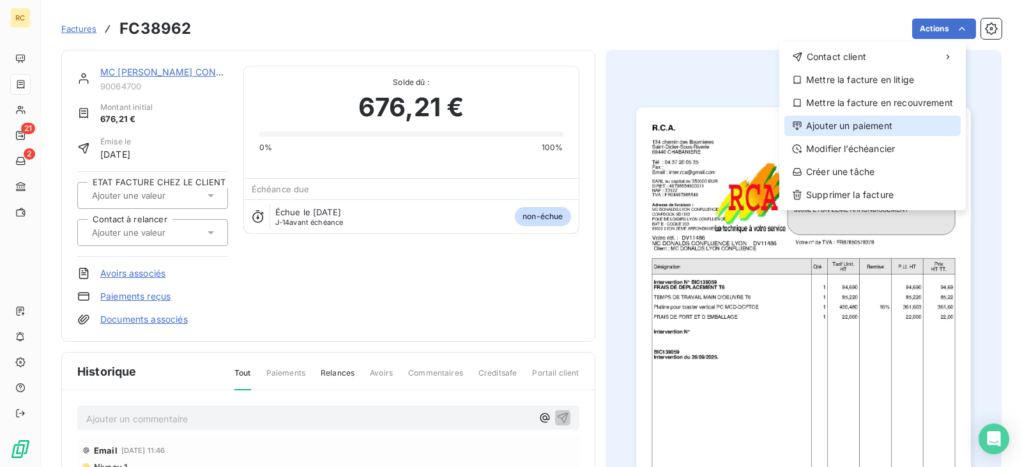
click at [849, 119] on div "Ajouter un paiement" at bounding box center [872, 126] width 176 height 20
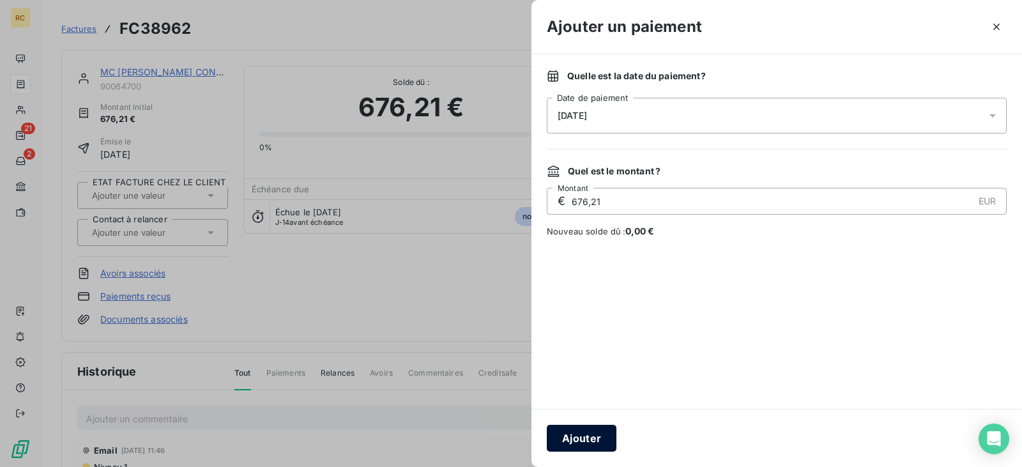
click at [592, 429] on button "Ajouter" at bounding box center [582, 438] width 70 height 27
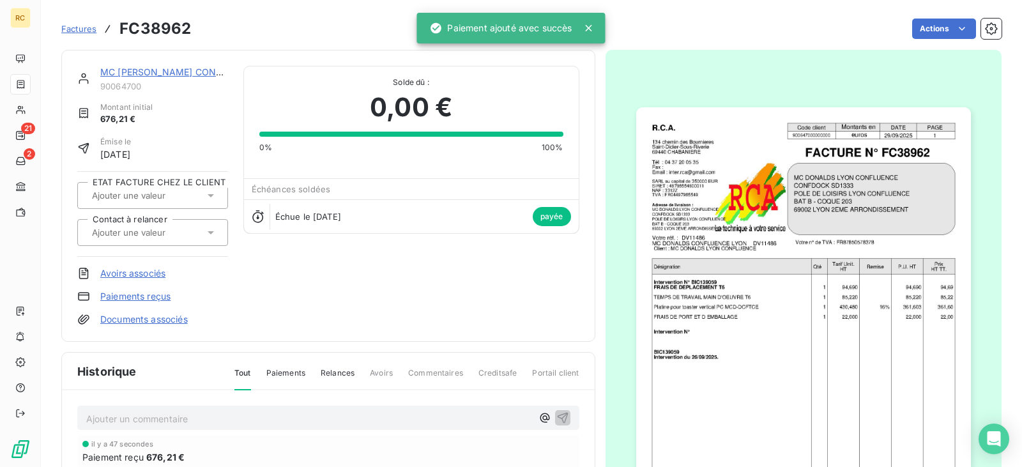
click at [159, 68] on link "MC [PERSON_NAME] CONFLUENCE" at bounding box center [178, 71] width 156 height 11
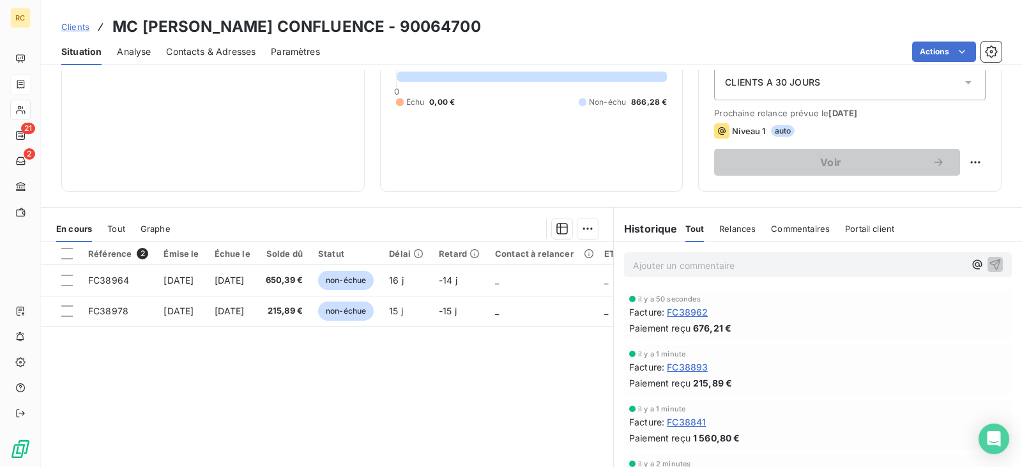
scroll to position [192, 0]
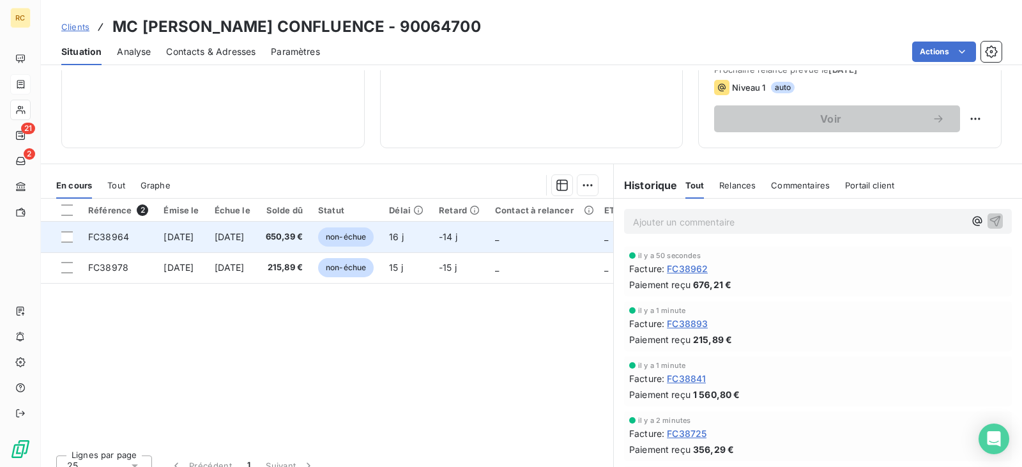
click at [258, 247] on td "[DATE]" at bounding box center [232, 237] width 51 height 31
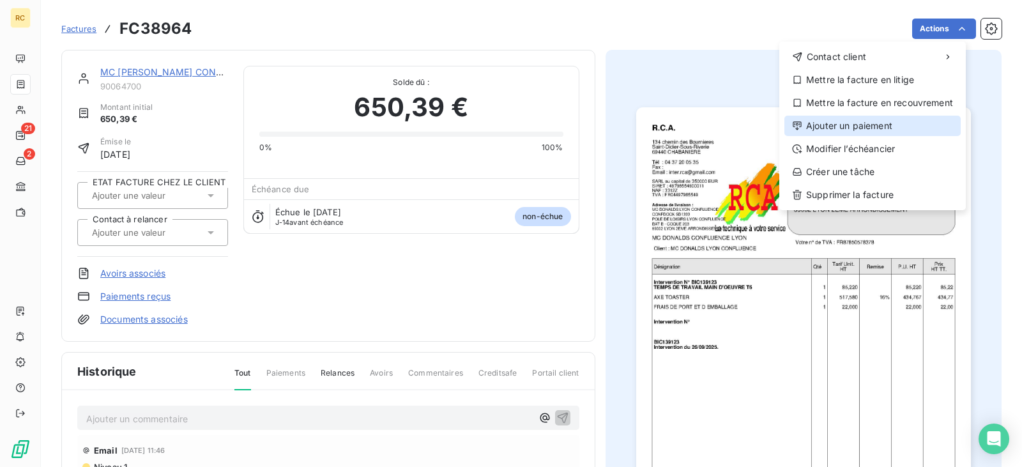
click at [876, 128] on div "Ajouter un paiement" at bounding box center [872, 126] width 176 height 20
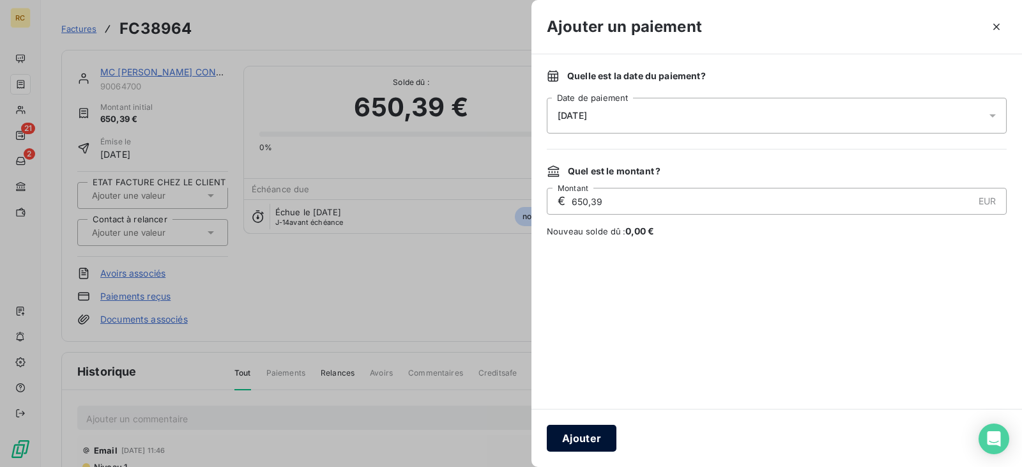
click at [578, 438] on button "Ajouter" at bounding box center [582, 438] width 70 height 27
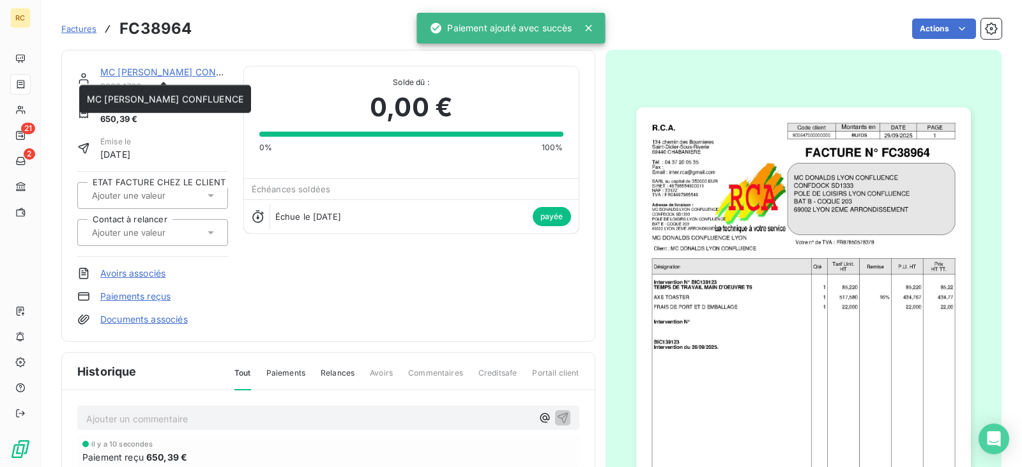
click at [171, 68] on link "MC [PERSON_NAME] CONFLUENCE" at bounding box center [178, 71] width 156 height 11
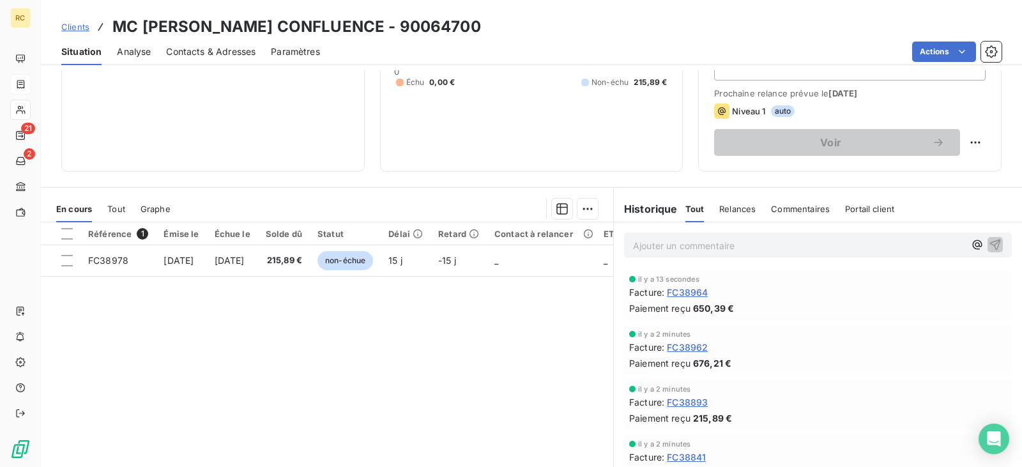
scroll to position [192, 0]
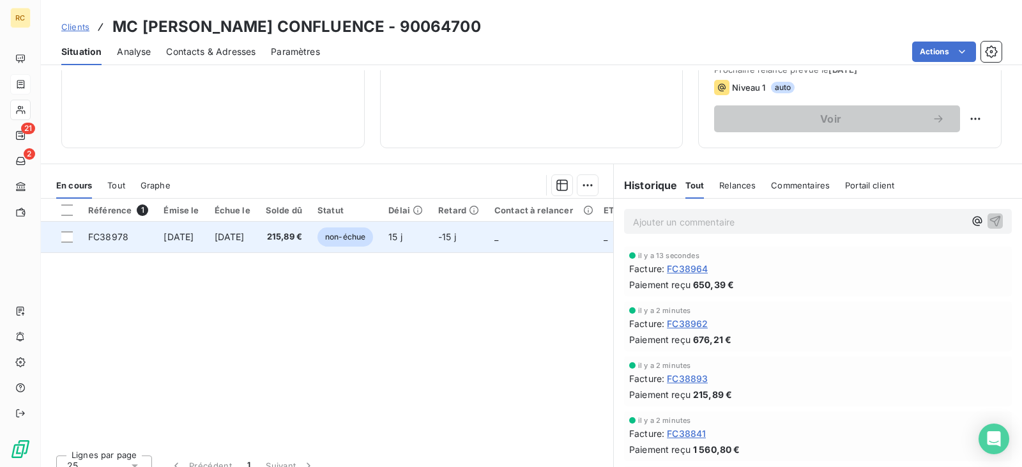
click at [302, 238] on td "215,89 €" at bounding box center [284, 237] width 52 height 31
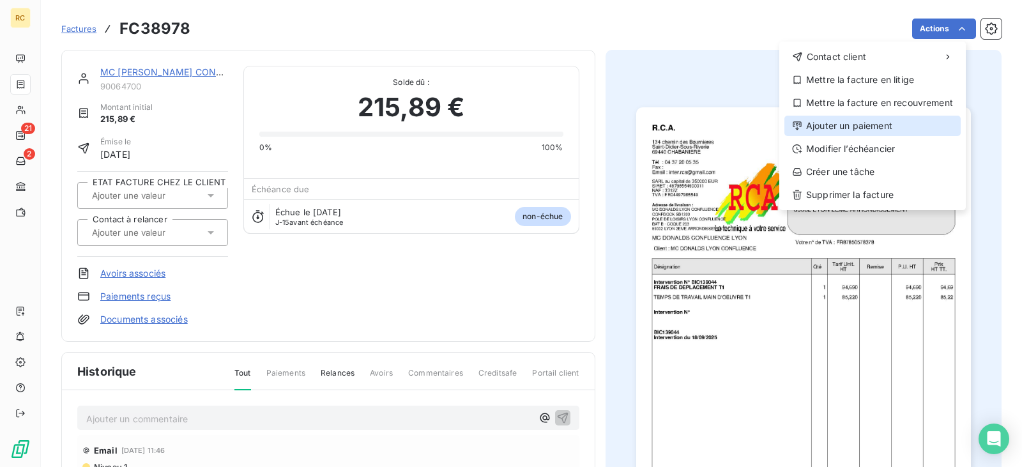
click at [881, 133] on div "Ajouter un paiement" at bounding box center [872, 126] width 176 height 20
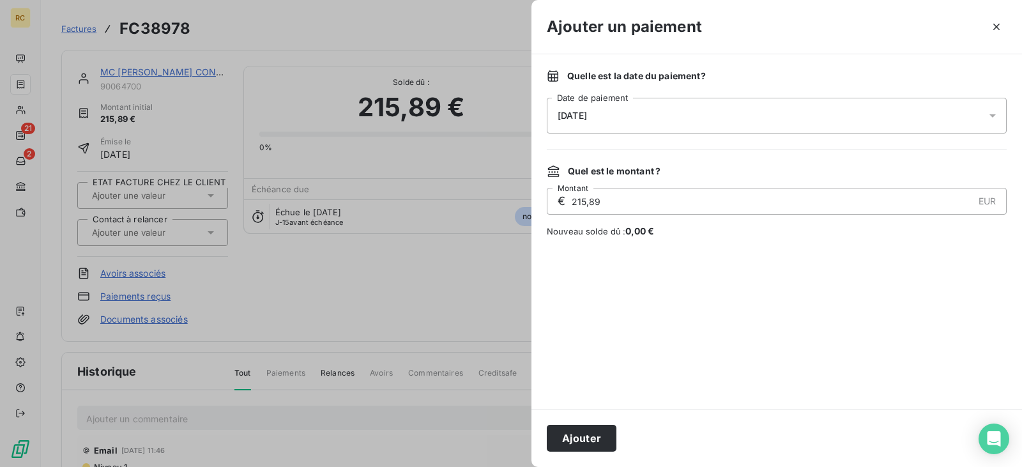
click at [582, 442] on button "Ajouter" at bounding box center [582, 438] width 70 height 27
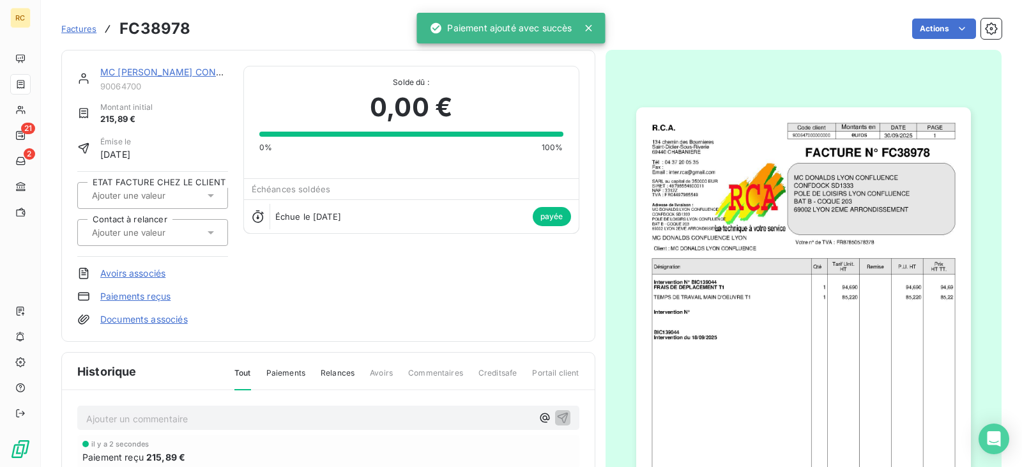
click at [192, 70] on link "MC [PERSON_NAME] CONFLUENCE" at bounding box center [178, 71] width 156 height 11
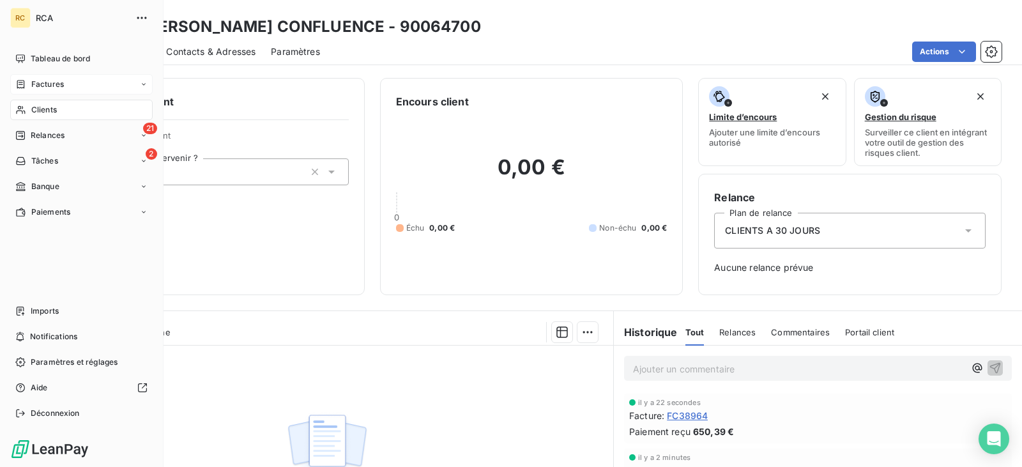
click at [61, 86] on span "Factures" at bounding box center [47, 84] width 33 height 11
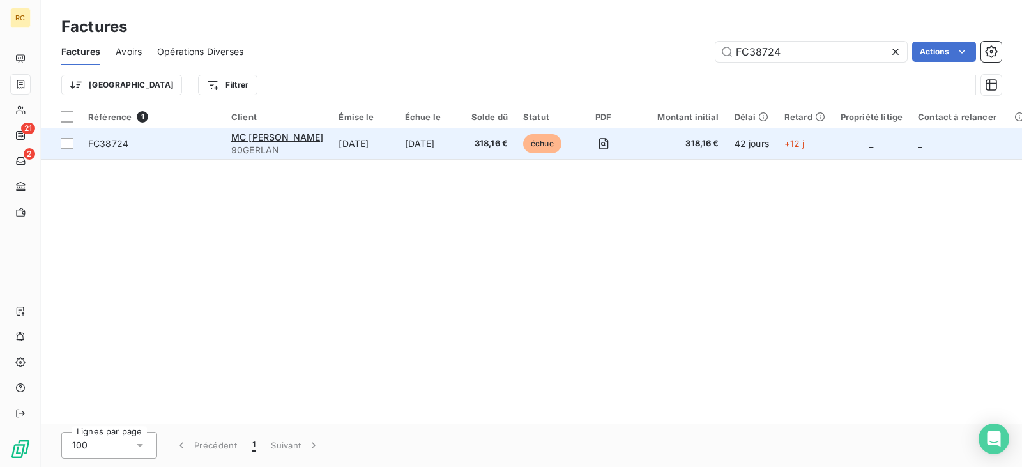
type input "FC38724"
click at [201, 144] on span "FC38724" at bounding box center [152, 143] width 128 height 13
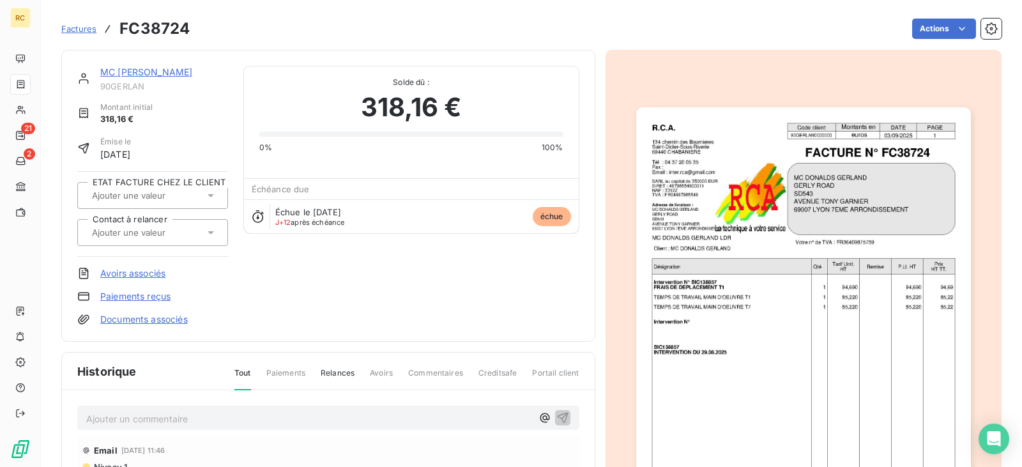
click at [165, 73] on link "MC [PERSON_NAME]" at bounding box center [146, 71] width 92 height 11
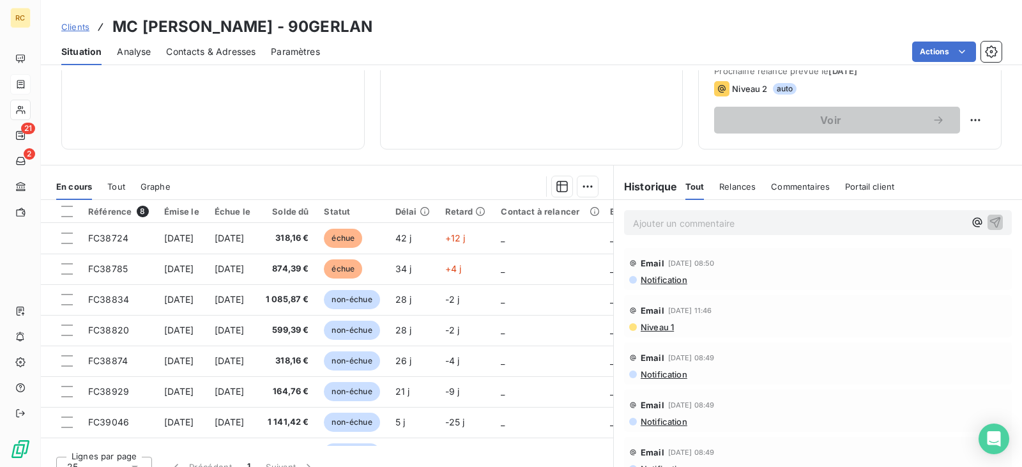
scroll to position [192, 0]
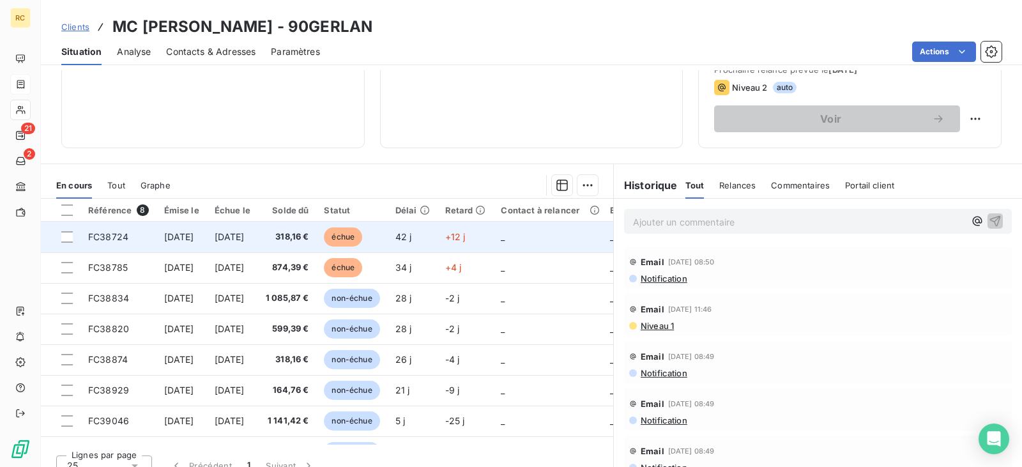
click at [258, 241] on td "[DATE]" at bounding box center [232, 237] width 51 height 31
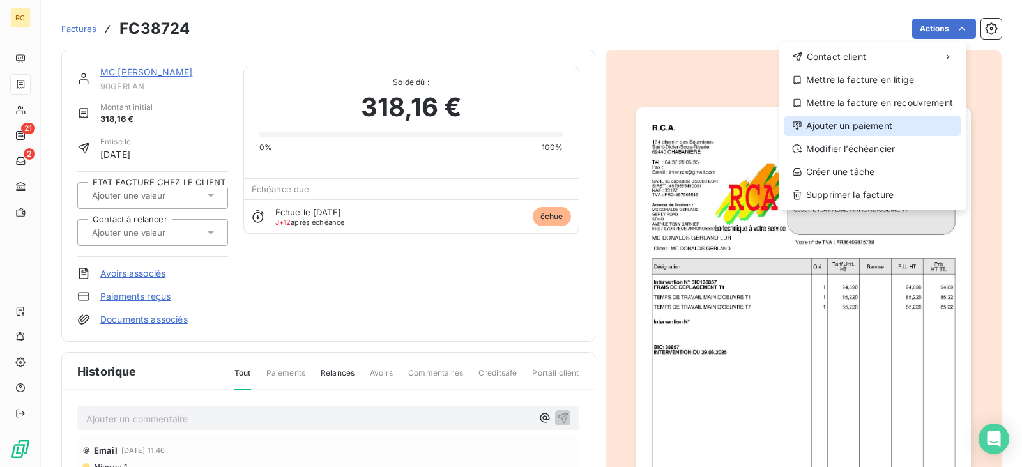
click at [848, 125] on div "Ajouter un paiement" at bounding box center [872, 126] width 176 height 20
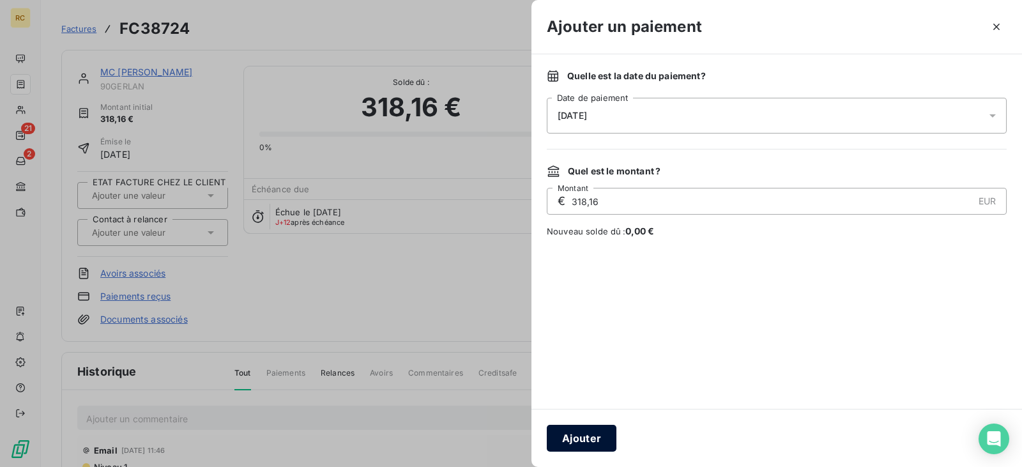
click at [581, 446] on button "Ajouter" at bounding box center [582, 438] width 70 height 27
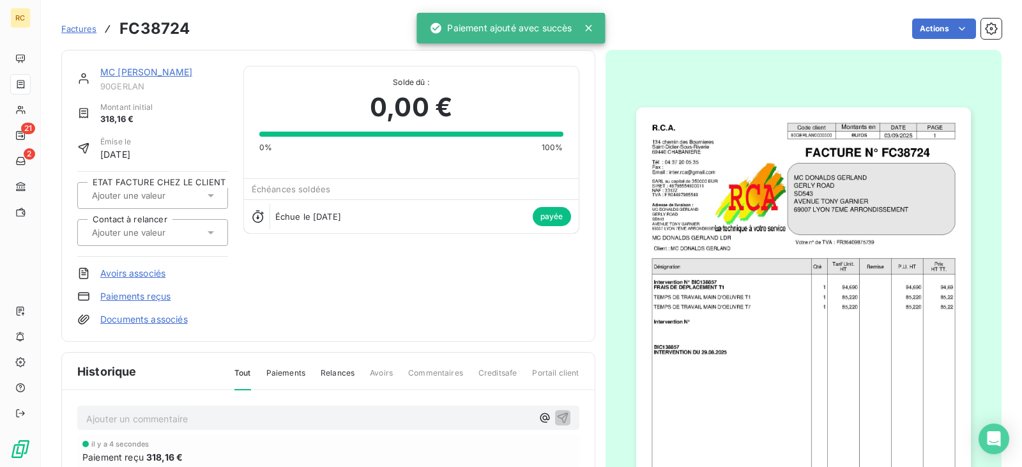
click at [179, 69] on link "MC [PERSON_NAME]" at bounding box center [146, 71] width 92 height 11
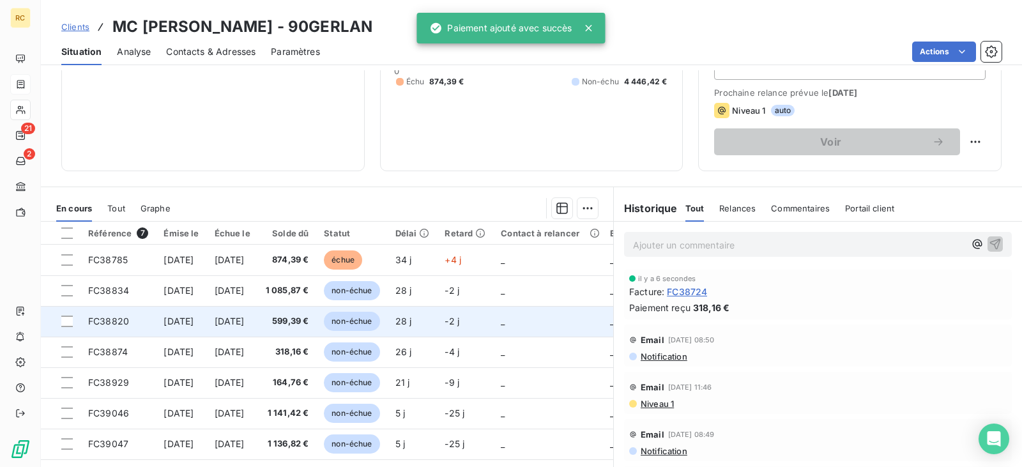
scroll to position [192, 0]
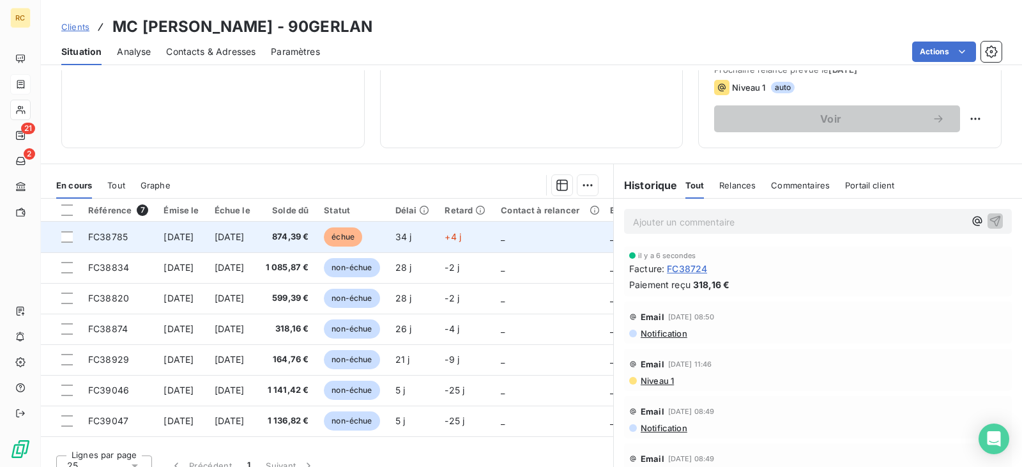
click at [317, 247] on td "874,39 €" at bounding box center [287, 237] width 59 height 31
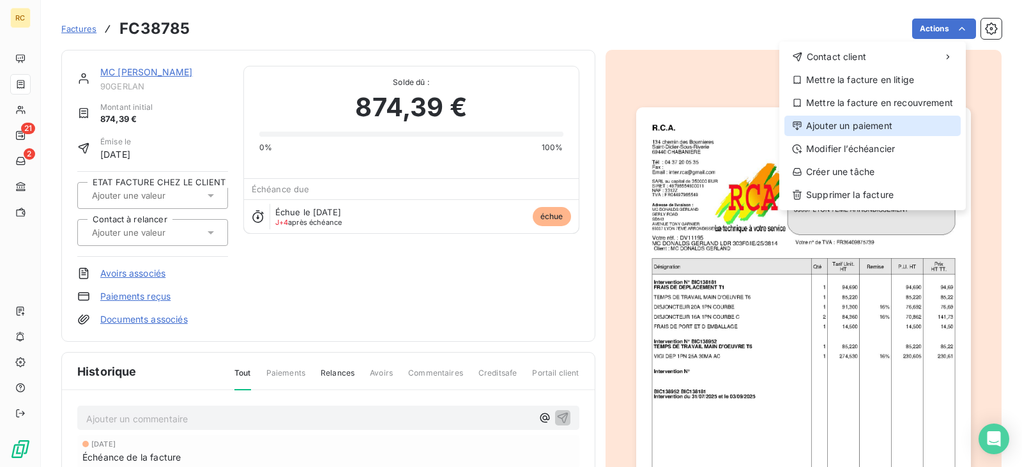
click at [860, 129] on div "Ajouter un paiement" at bounding box center [872, 126] width 176 height 20
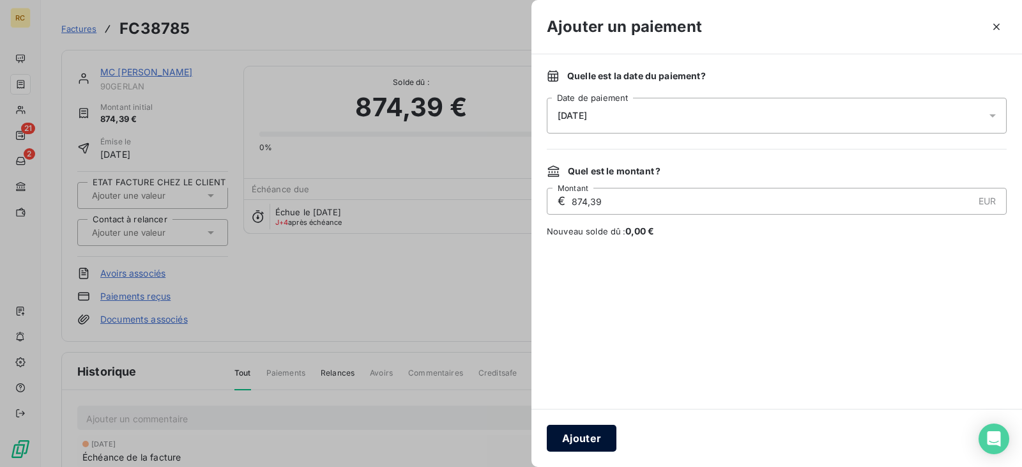
click at [584, 434] on button "Ajouter" at bounding box center [582, 438] width 70 height 27
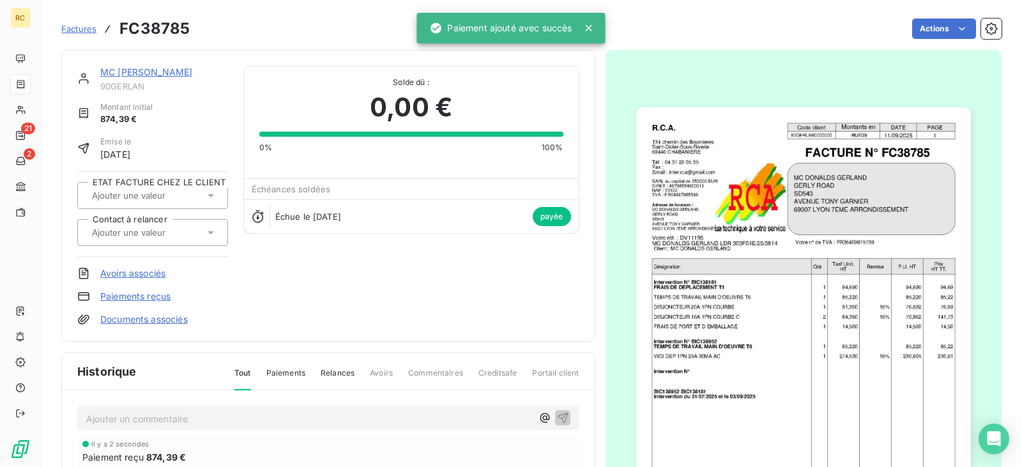
click at [188, 72] on link "MC [PERSON_NAME]" at bounding box center [146, 71] width 92 height 11
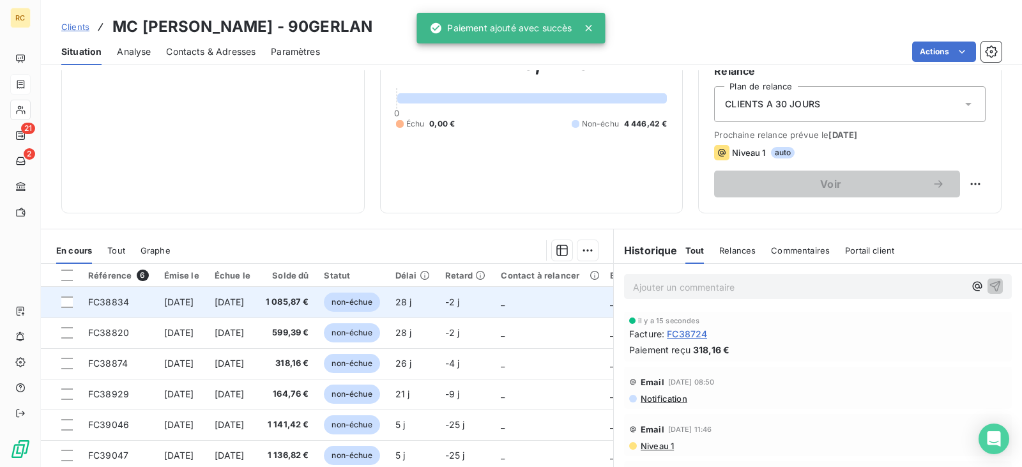
scroll to position [128, 0]
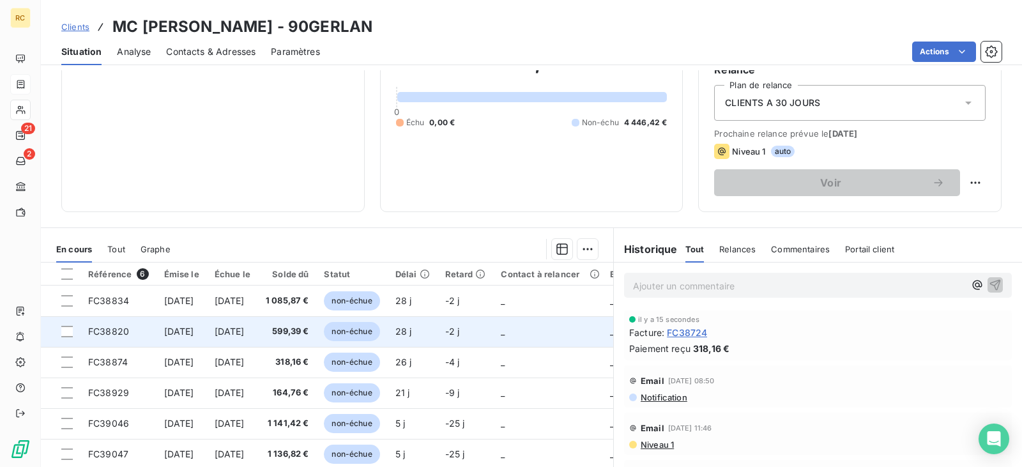
click at [309, 329] on span "599,39 €" at bounding box center [287, 331] width 43 height 13
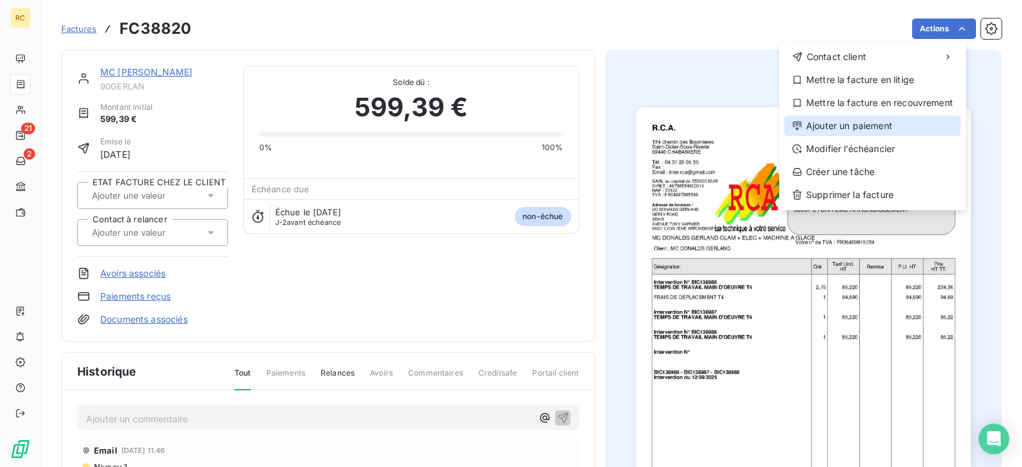
click at [830, 132] on div "Ajouter un paiement" at bounding box center [872, 126] width 176 height 20
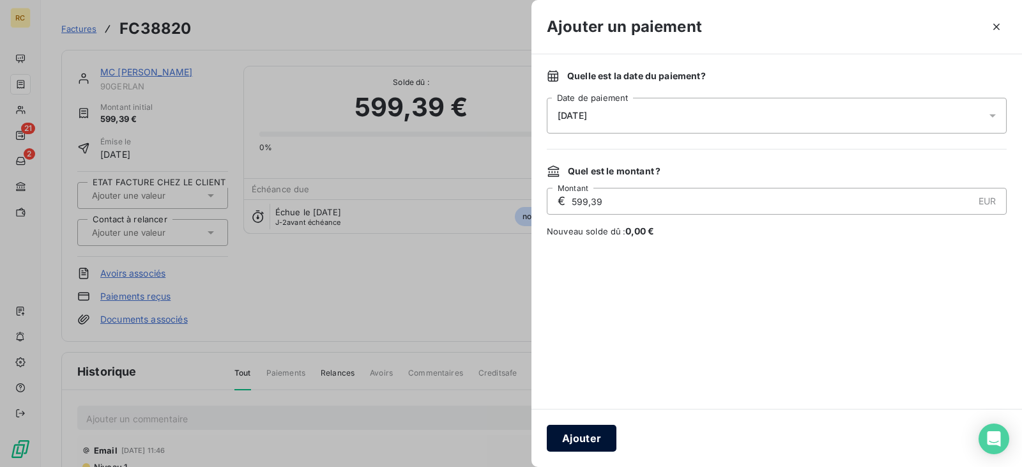
click at [602, 437] on button "Ajouter" at bounding box center [582, 438] width 70 height 27
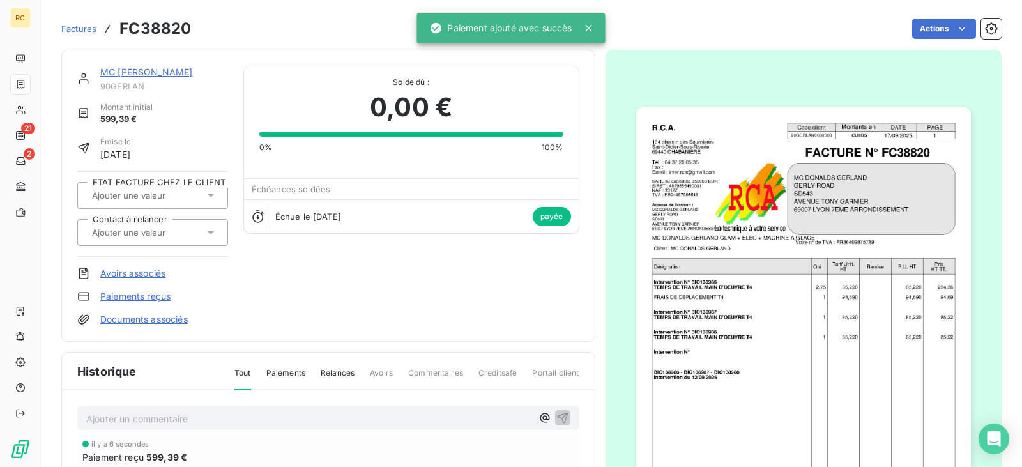
click at [175, 69] on link "MC [PERSON_NAME]" at bounding box center [146, 71] width 92 height 11
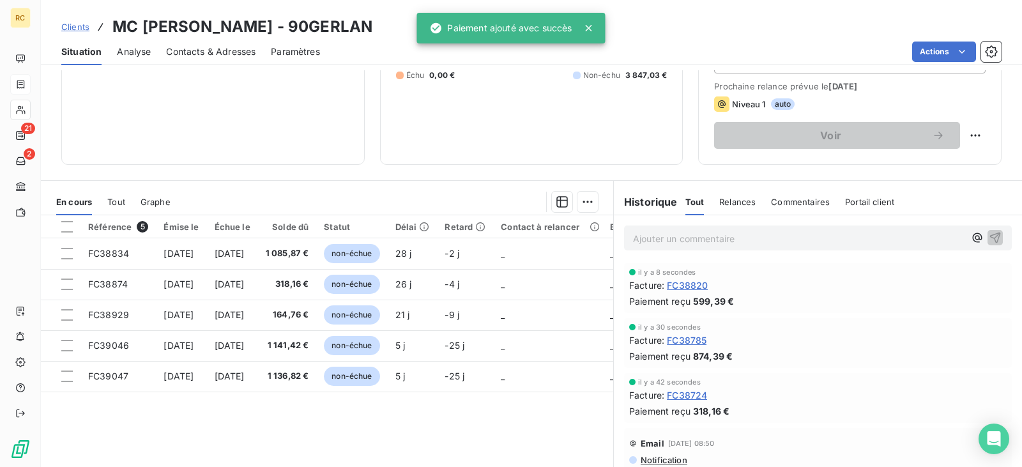
scroll to position [192, 0]
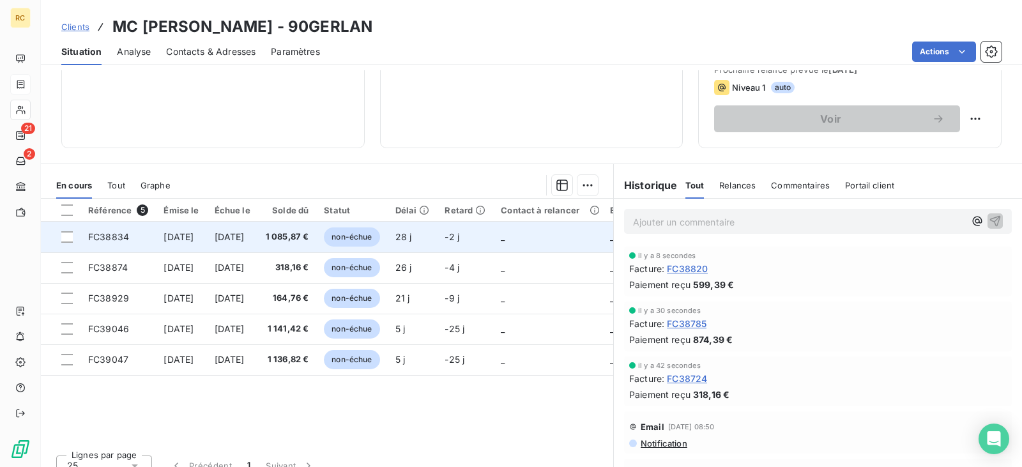
click at [245, 240] on span "[DATE]" at bounding box center [230, 236] width 30 height 11
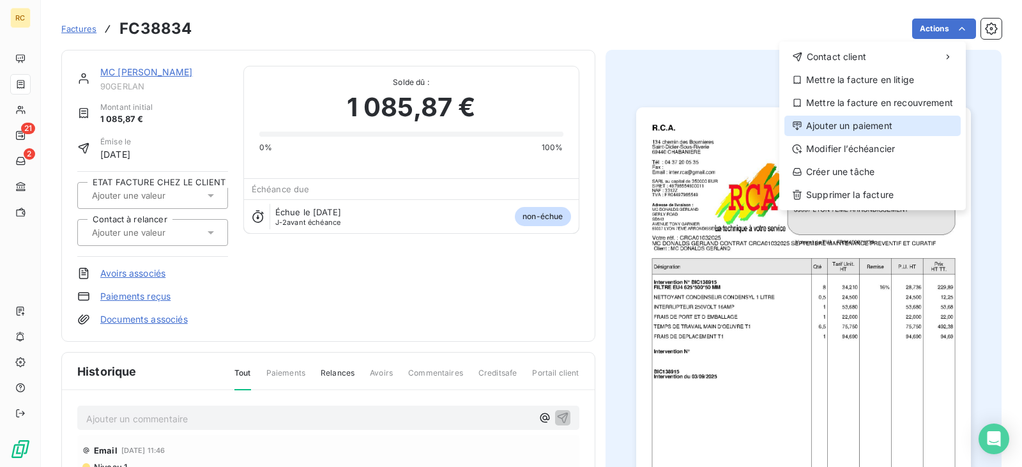
click at [861, 126] on div "Ajouter un paiement" at bounding box center [872, 126] width 176 height 20
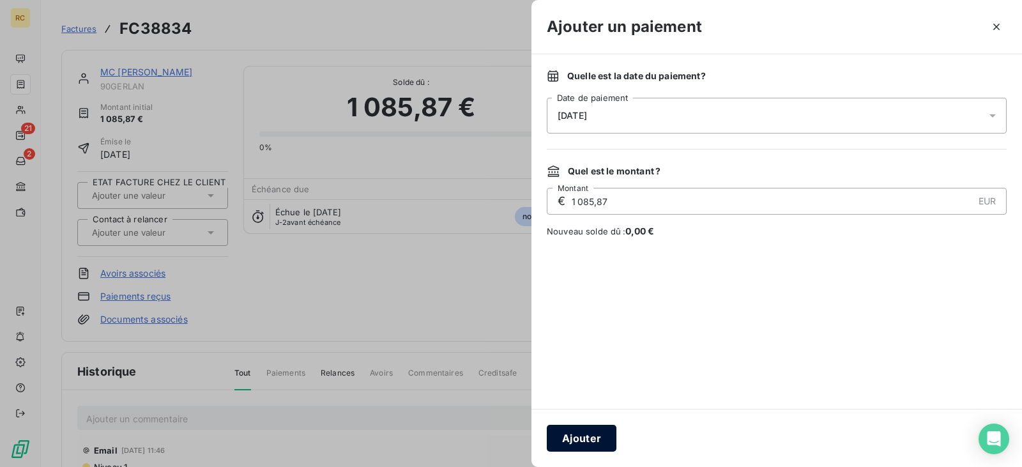
click at [581, 434] on button "Ajouter" at bounding box center [582, 438] width 70 height 27
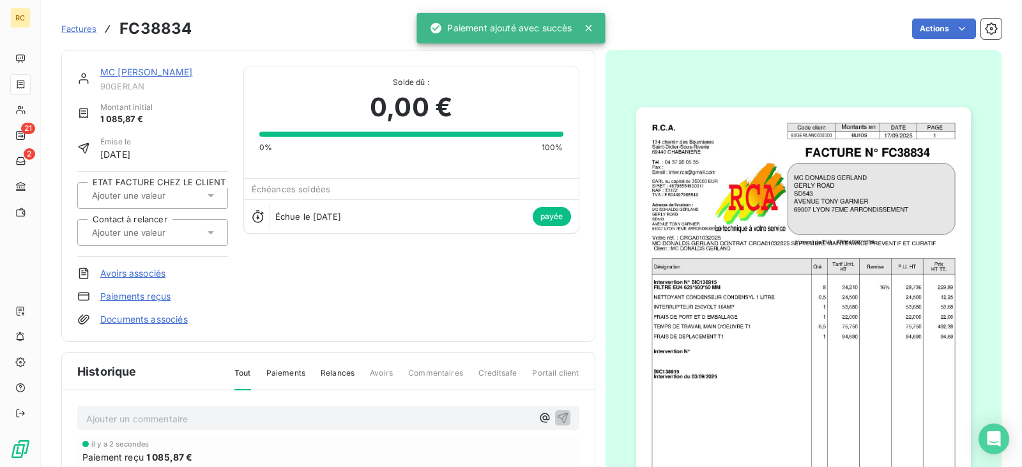
click at [174, 70] on link "MC [PERSON_NAME]" at bounding box center [146, 71] width 92 height 11
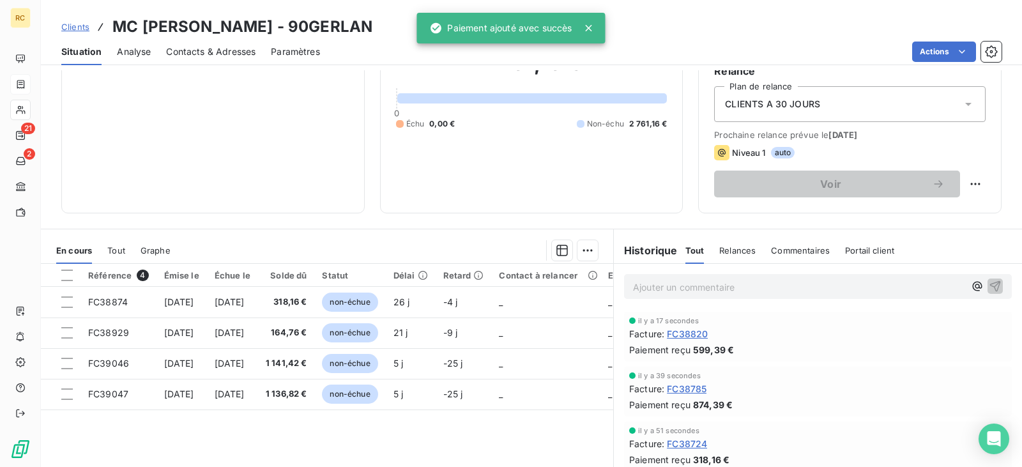
scroll to position [128, 0]
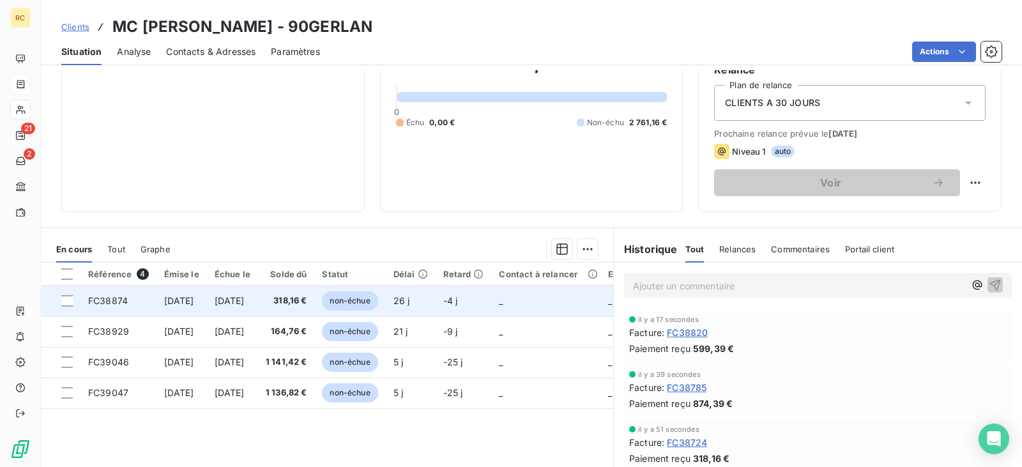
click at [307, 298] on span "318,16 €" at bounding box center [287, 300] width 42 height 13
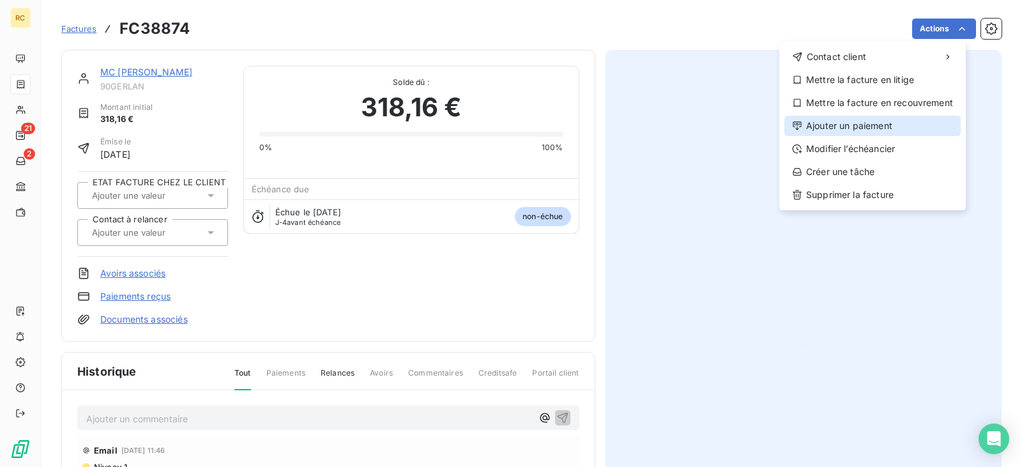
click at [840, 128] on div "Ajouter un paiement" at bounding box center [872, 126] width 176 height 20
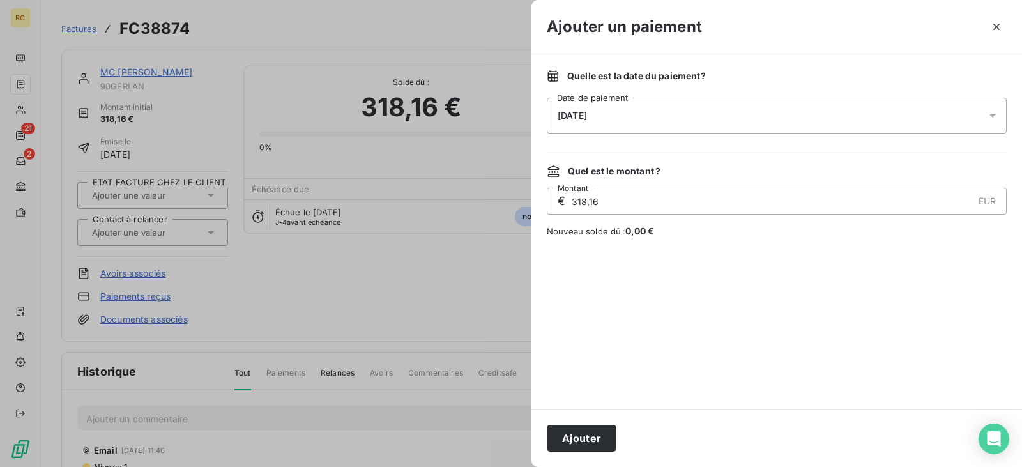
click at [586, 441] on button "Ajouter" at bounding box center [582, 438] width 70 height 27
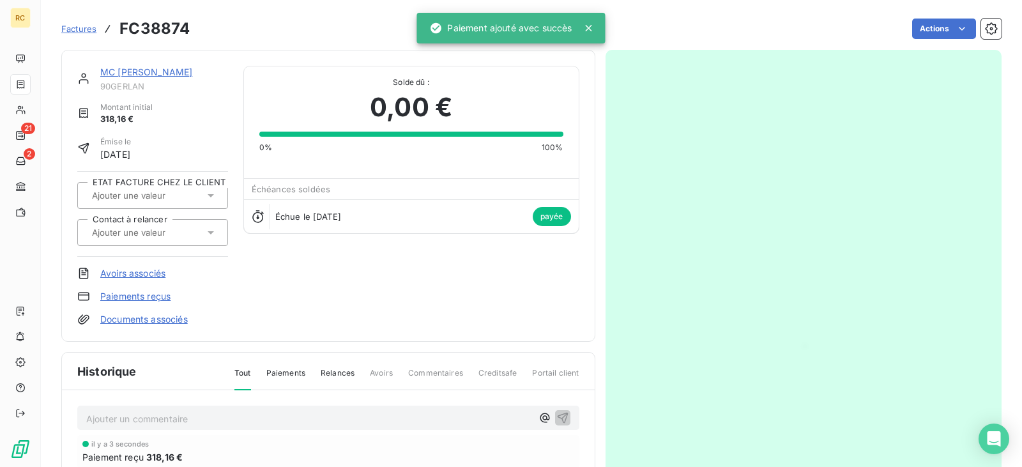
click at [177, 66] on div "MC [PERSON_NAME]" at bounding box center [164, 72] width 128 height 13
click at [185, 69] on link "MC [PERSON_NAME]" at bounding box center [146, 71] width 92 height 11
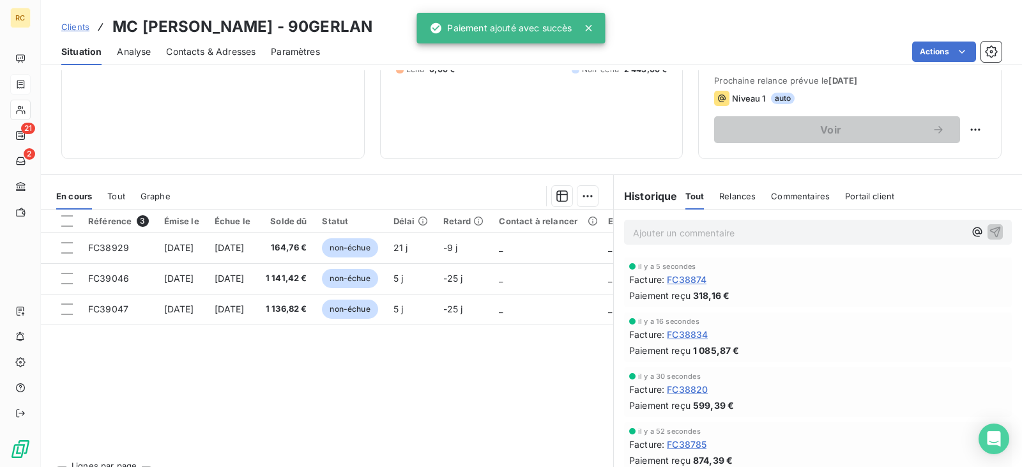
scroll to position [192, 0]
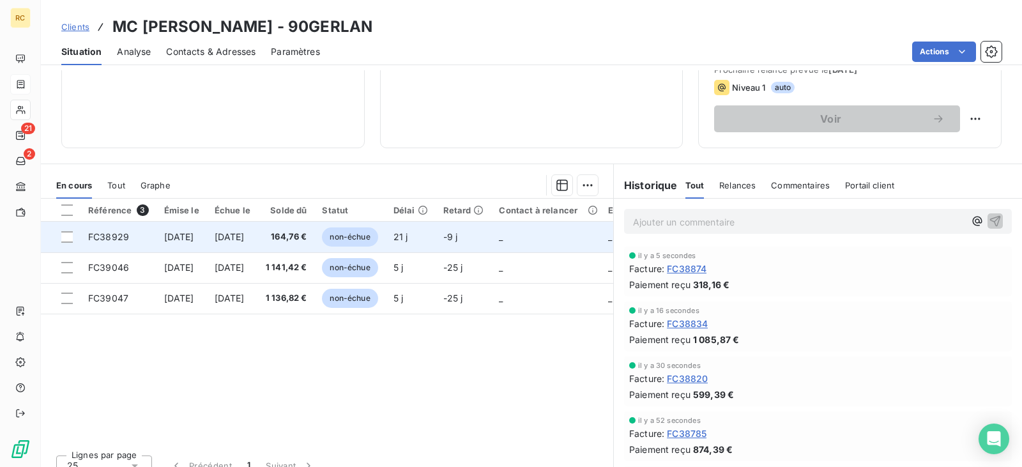
click at [245, 234] on span "[DATE]" at bounding box center [230, 236] width 30 height 11
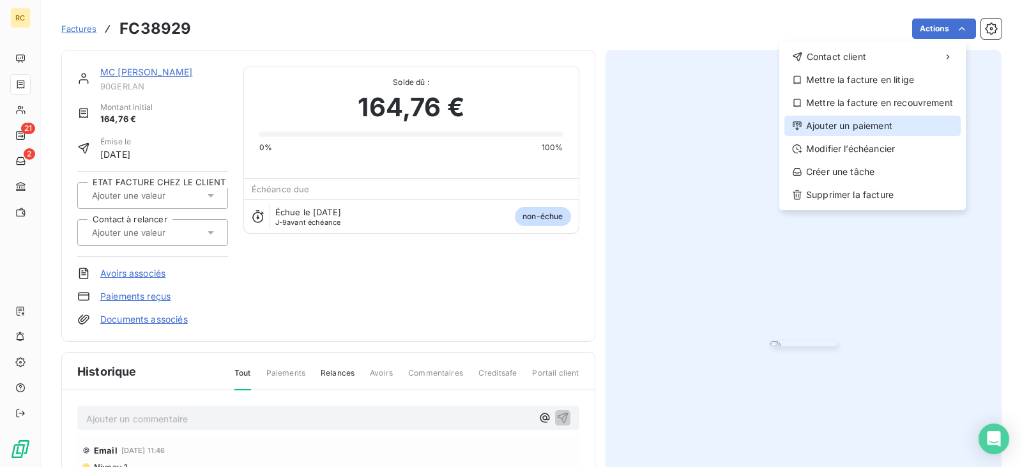
click at [842, 119] on div "Ajouter un paiement" at bounding box center [872, 126] width 176 height 20
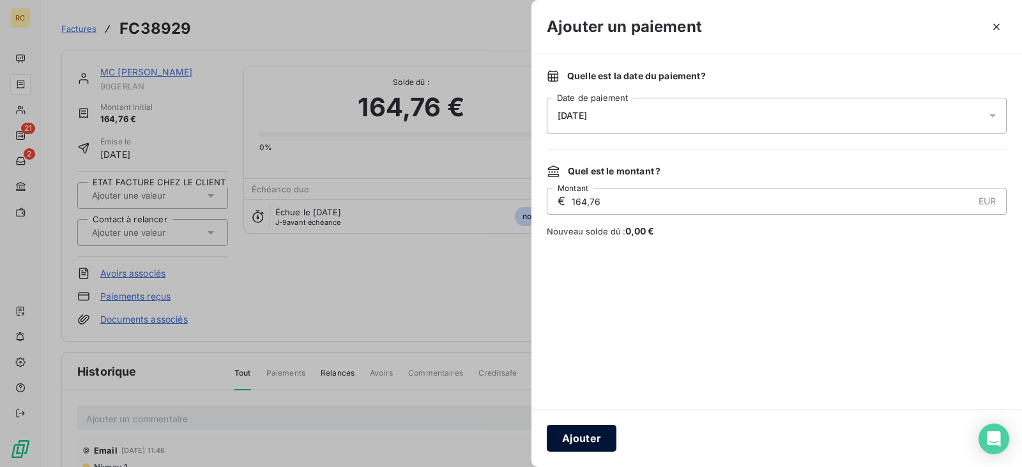
click at [602, 443] on button "Ajouter" at bounding box center [582, 438] width 70 height 27
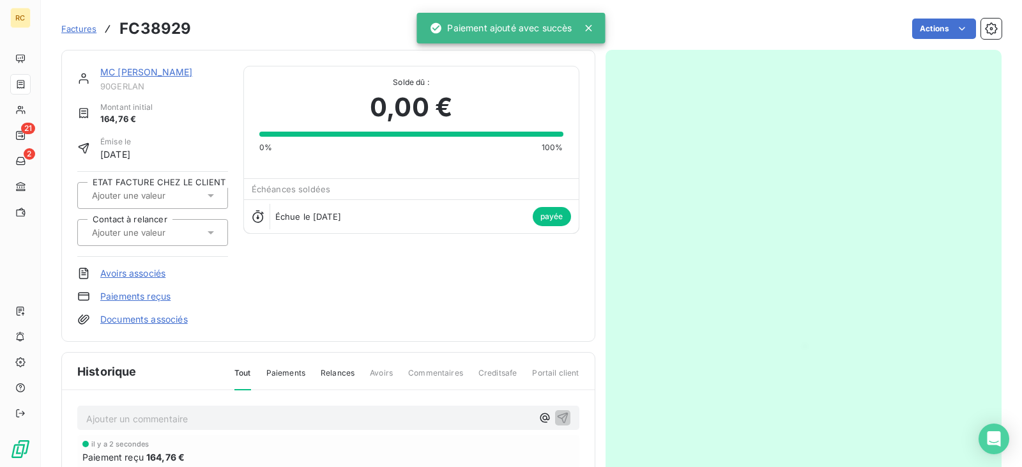
click at [192, 73] on link "MC [PERSON_NAME]" at bounding box center [146, 71] width 92 height 11
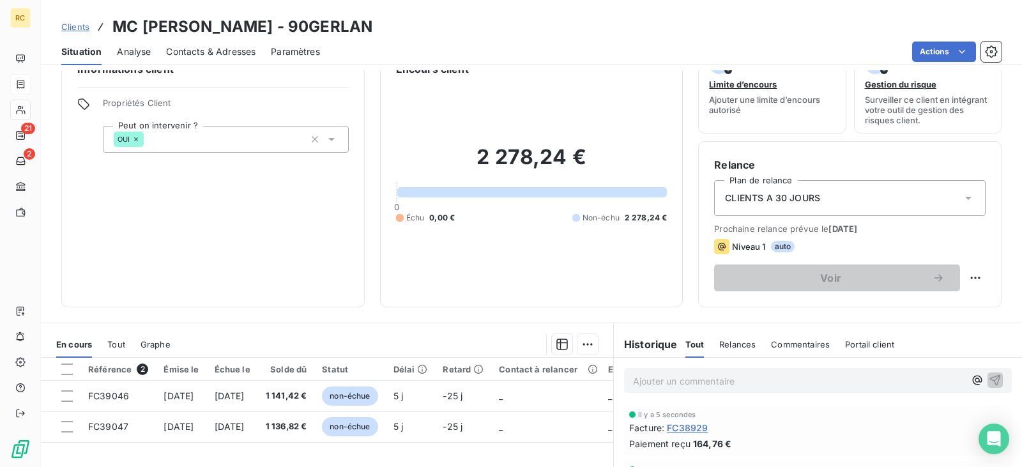
scroll to position [64, 0]
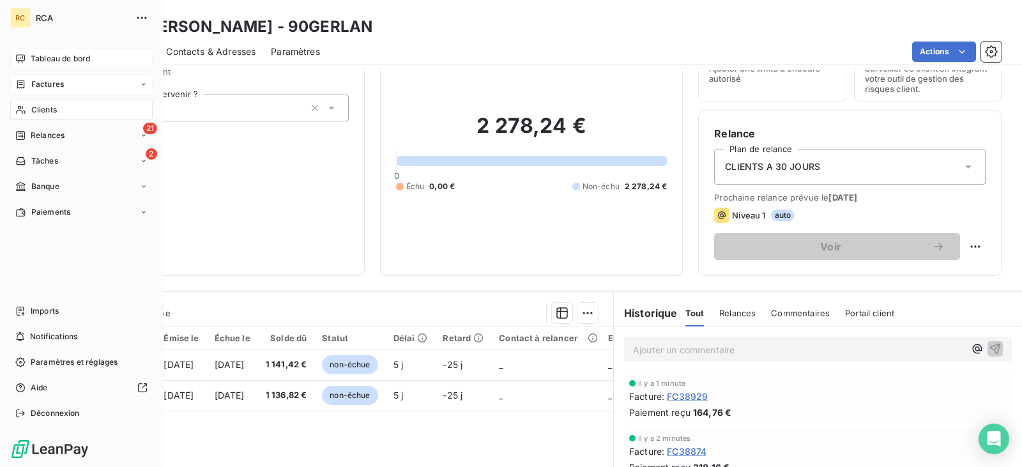
click at [52, 57] on span "Tableau de bord" at bounding box center [60, 58] width 59 height 11
